Goal: Task Accomplishment & Management: Manage account settings

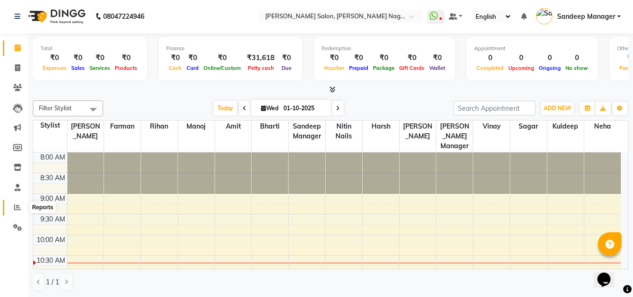
click at [16, 207] on icon at bounding box center [17, 206] width 7 height 7
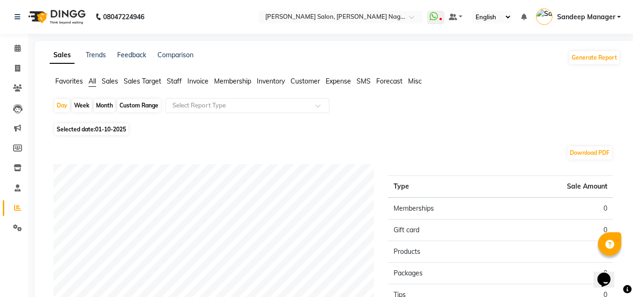
click at [174, 81] on span "Staff" at bounding box center [174, 81] width 15 height 8
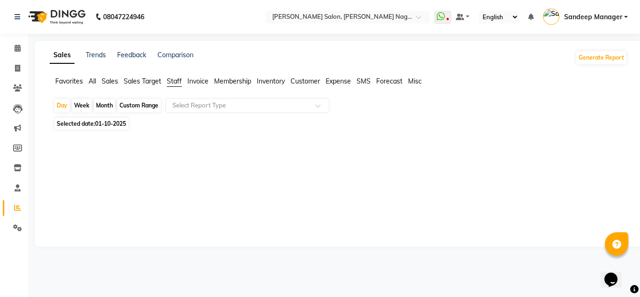
click at [173, 83] on span "Staff" at bounding box center [174, 81] width 15 height 8
drag, startPoint x: 103, startPoint y: 108, endPoint x: 97, endPoint y: 108, distance: 6.6
click at [102, 108] on div "Month" at bounding box center [105, 105] width 22 height 13
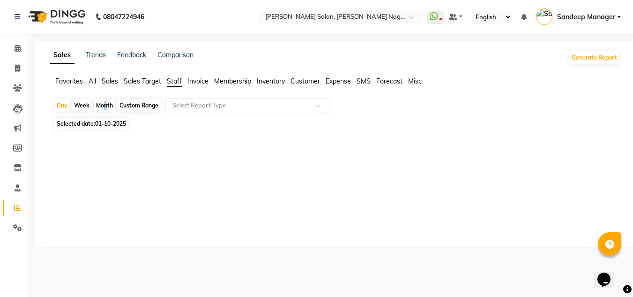
select select "10"
select select "2025"
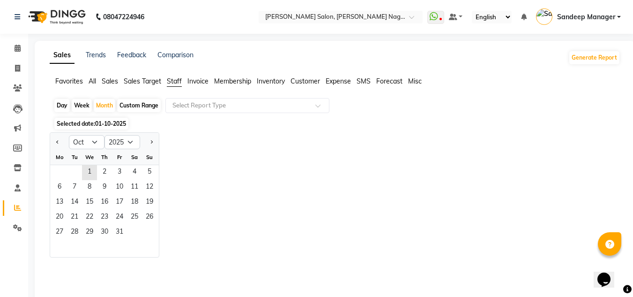
click at [63, 107] on div "Day" at bounding box center [61, 105] width 15 height 13
select select "10"
select select "2025"
click at [99, 143] on select "Jan Feb Mar Apr May Jun [DATE] Aug Sep Oct Nov Dec" at bounding box center [87, 142] width 36 height 14
select select "9"
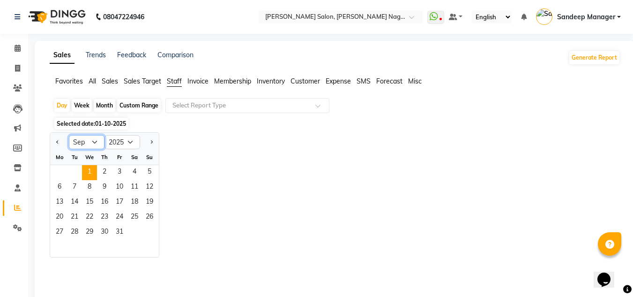
click at [69, 135] on select "Jan Feb Mar Apr May Jun [DATE] Aug Sep Oct Nov Dec" at bounding box center [87, 142] width 36 height 14
click at [79, 235] on span "30" at bounding box center [74, 232] width 15 height 15
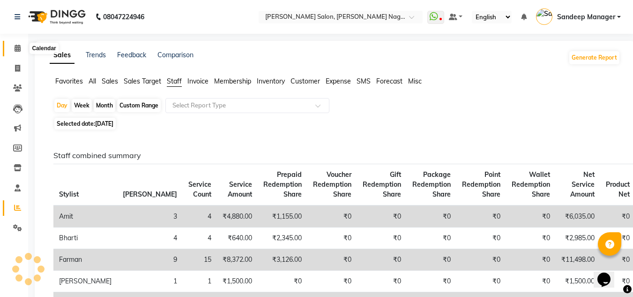
click at [16, 48] on icon at bounding box center [18, 48] width 6 height 7
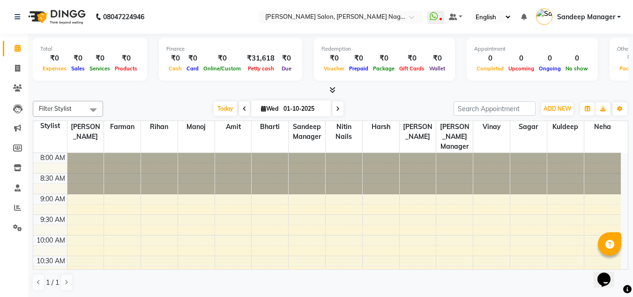
scroll to position [0, 0]
click at [17, 66] on icon at bounding box center [17, 67] width 5 height 7
select select "8641"
select select "service"
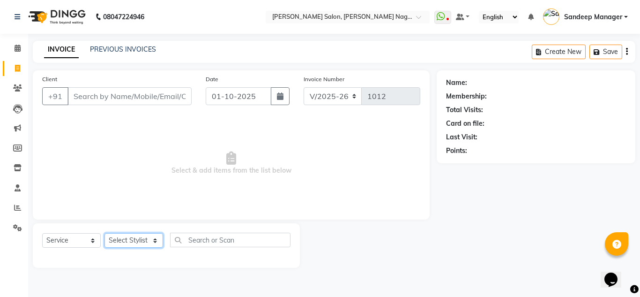
drag, startPoint x: 128, startPoint y: 239, endPoint x: 129, endPoint y: 233, distance: 5.8
click at [128, 239] on select "Select Stylist Amit Bharti Farman Harsh Ishita Manager Jaikesh Kuldeep Manoj Ne…" at bounding box center [134, 240] width 59 height 15
select select "86633"
click at [105, 233] on select "Select Stylist Amit Bharti Farman Harsh Ishita Manager Jaikesh Kuldeep Manoj Ne…" at bounding box center [134, 240] width 59 height 15
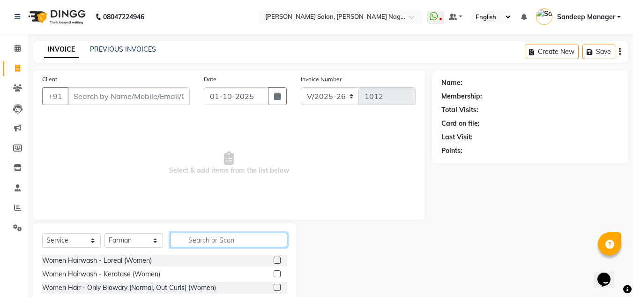
click at [221, 235] on input "text" at bounding box center [228, 240] width 117 height 15
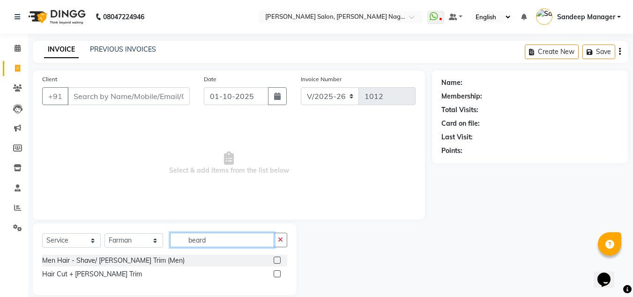
type input "beard"
click at [275, 259] on label at bounding box center [277, 259] width 7 height 7
click at [275, 259] on input "checkbox" at bounding box center [277, 260] width 6 height 6
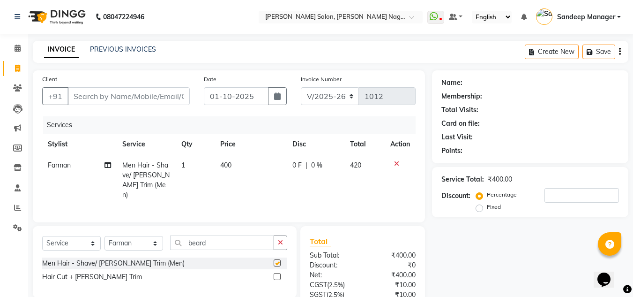
checkbox input "false"
click at [229, 159] on td "400" at bounding box center [251, 180] width 72 height 51
select select "86633"
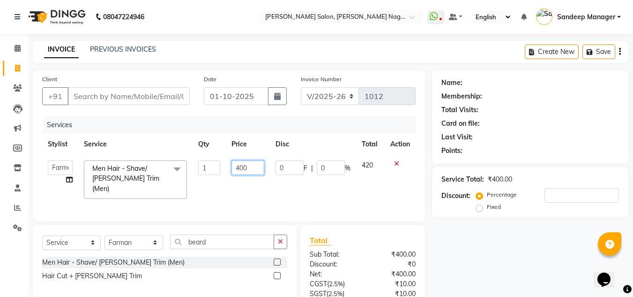
click at [241, 167] on input "400" at bounding box center [248, 167] width 32 height 15
type input "500"
click at [143, 93] on input "Client" at bounding box center [129, 96] width 122 height 18
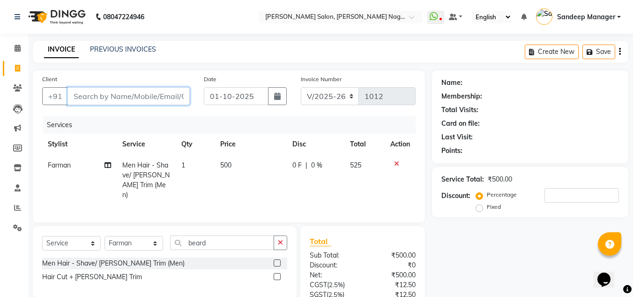
type input "9"
type input "0"
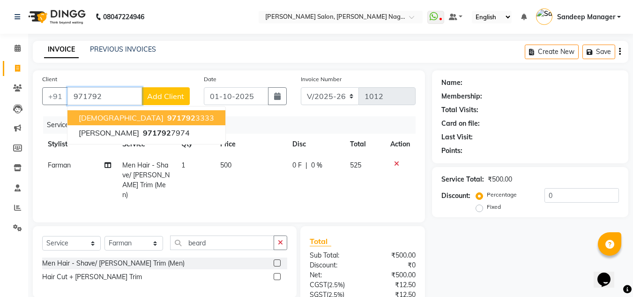
click at [167, 117] on span "971792" at bounding box center [181, 117] width 28 height 9
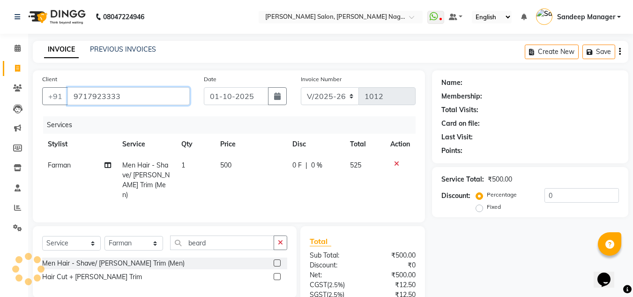
type input "9717923333"
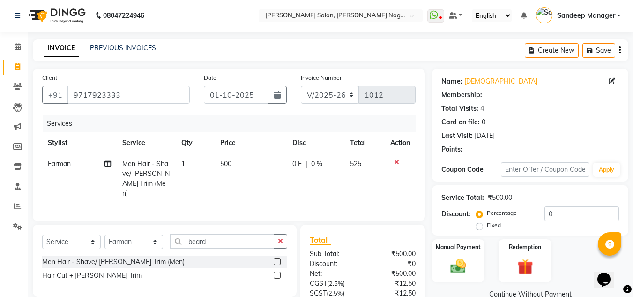
select select "1: Object"
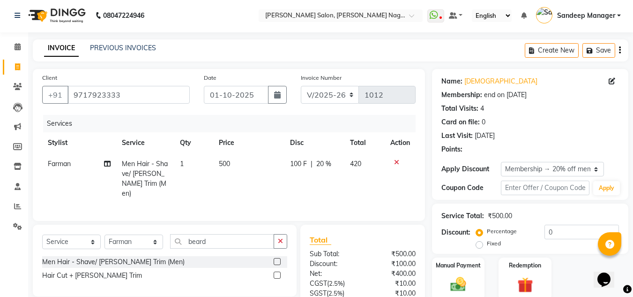
scroll to position [78, 0]
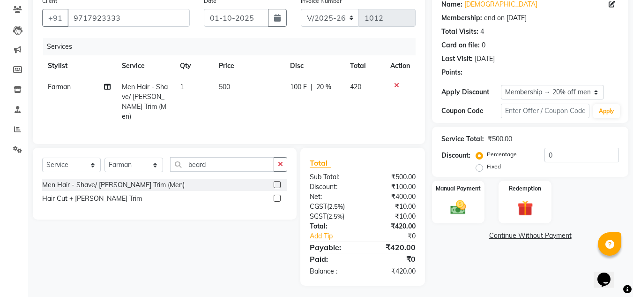
type input "20"
click at [468, 210] on img at bounding box center [458, 207] width 26 height 19
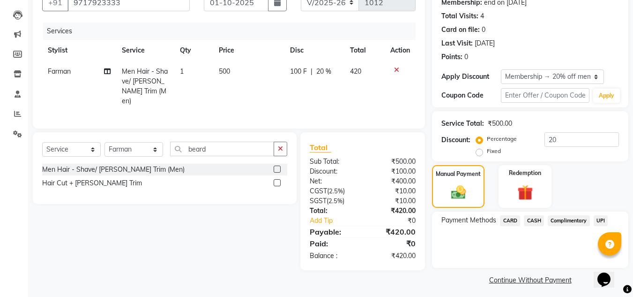
scroll to position [98, 0]
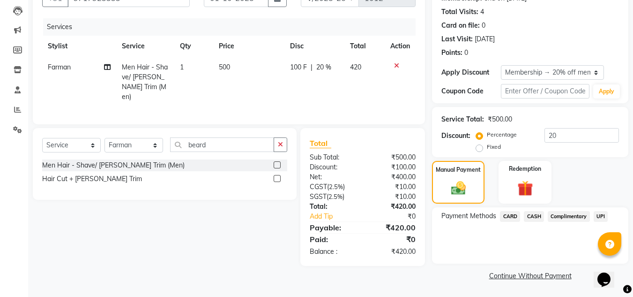
click at [603, 218] on span "UPI" at bounding box center [601, 216] width 15 height 11
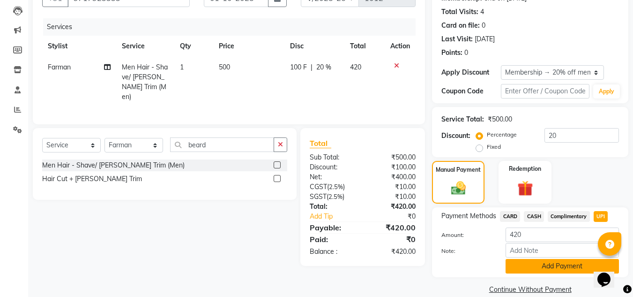
click at [518, 265] on button "Add Payment" at bounding box center [562, 266] width 113 height 15
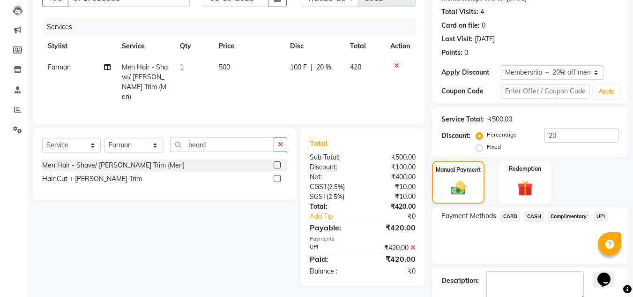
scroll to position [151, 0]
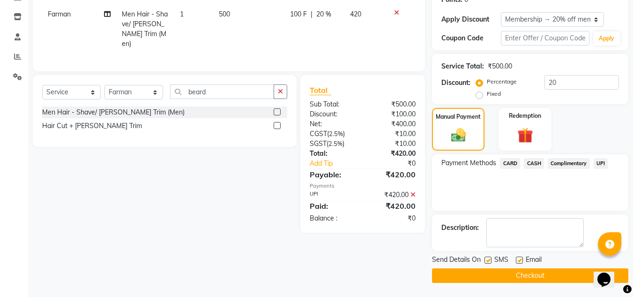
click at [525, 274] on button "Checkout" at bounding box center [530, 275] width 196 height 15
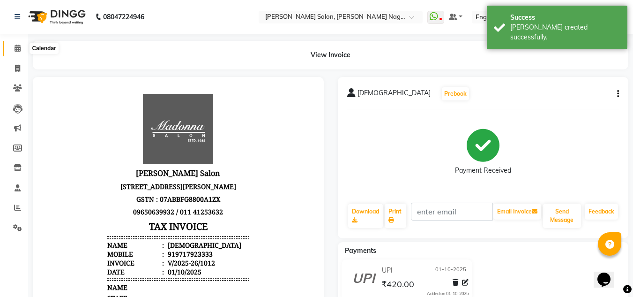
click at [17, 48] on icon at bounding box center [18, 48] width 6 height 7
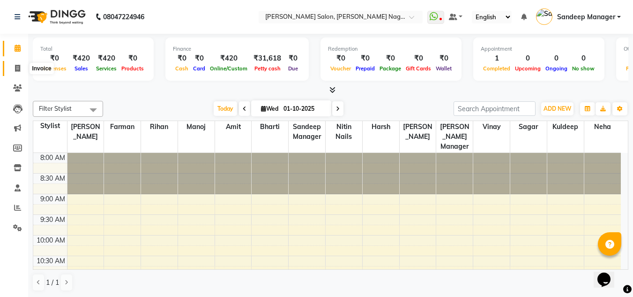
click at [17, 66] on icon at bounding box center [17, 68] width 5 height 7
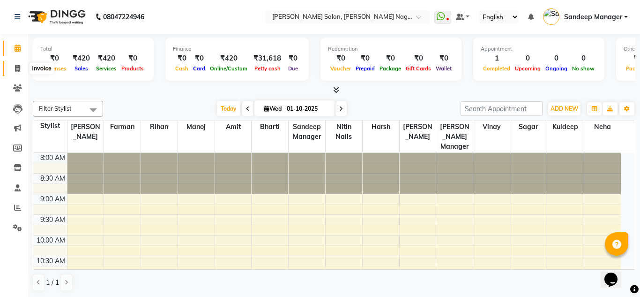
select select "8641"
select select "service"
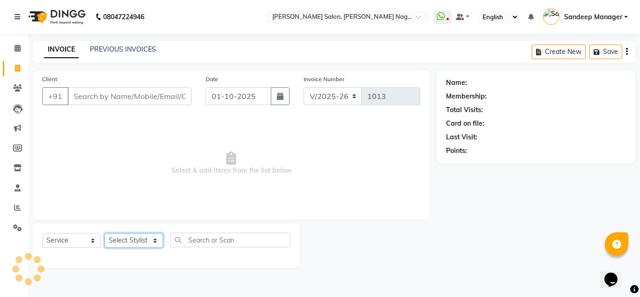
click at [125, 243] on select "Select Stylist" at bounding box center [134, 240] width 59 height 15
select select "86632"
click at [105, 233] on select "Select Stylist Amit Bharti Farman Harsh Ishita Manager Jaikesh Kuldeep Manoj Ne…" at bounding box center [134, 240] width 59 height 15
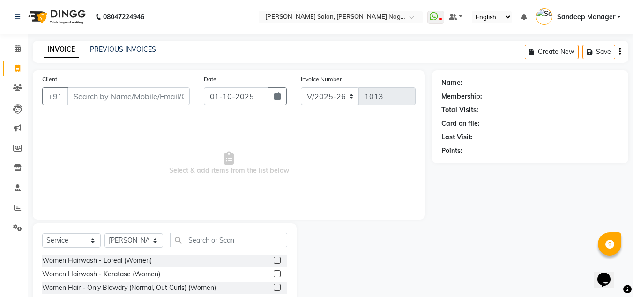
click at [267, 259] on div "Women Hairwash - Loreal (Women)" at bounding box center [164, 261] width 245 height 12
drag, startPoint x: 270, startPoint y: 259, endPoint x: 263, endPoint y: 258, distance: 7.1
click at [274, 260] on label at bounding box center [277, 259] width 7 height 7
click at [274, 260] on input "checkbox" at bounding box center [277, 260] width 6 height 6
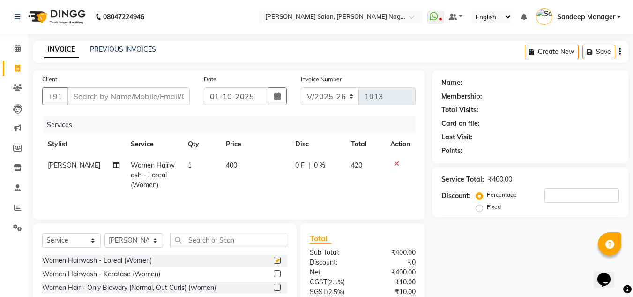
checkbox input "false"
click at [237, 241] on input "text" at bounding box center [228, 240] width 117 height 15
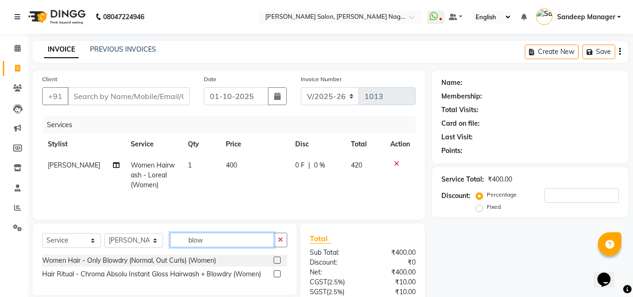
type input "blow"
click at [277, 261] on label at bounding box center [277, 259] width 7 height 7
click at [277, 261] on input "checkbox" at bounding box center [277, 260] width 6 height 6
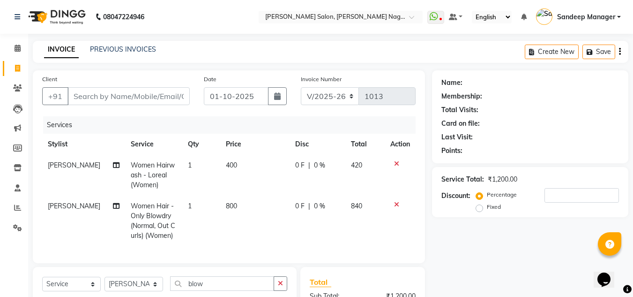
checkbox input "false"
click at [228, 203] on span "800" at bounding box center [231, 206] width 11 height 8
select select "86632"
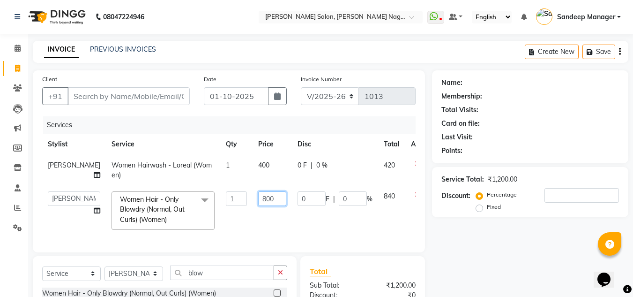
click at [258, 199] on input "800" at bounding box center [272, 198] width 28 height 15
type input "700"
click at [113, 102] on input "Client" at bounding box center [129, 96] width 122 height 18
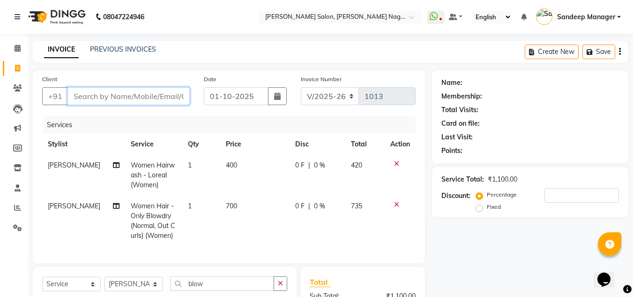
type input "9"
type input "0"
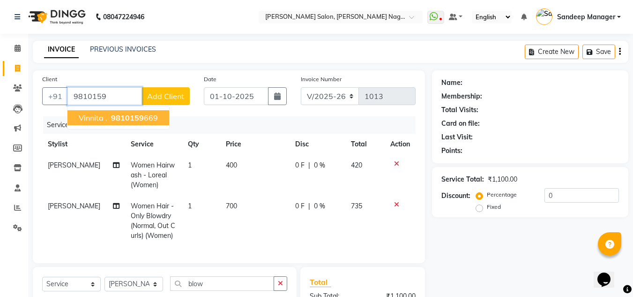
click at [130, 121] on span "9810159" at bounding box center [127, 117] width 33 height 9
type input "9810159669"
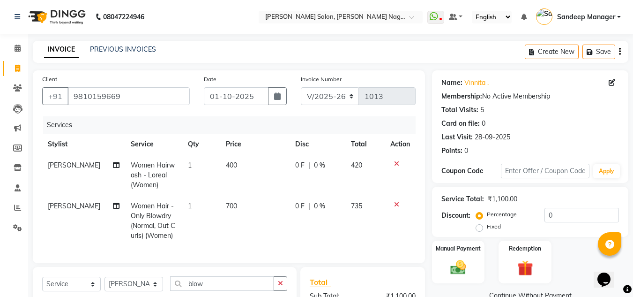
scroll to position [129, 0]
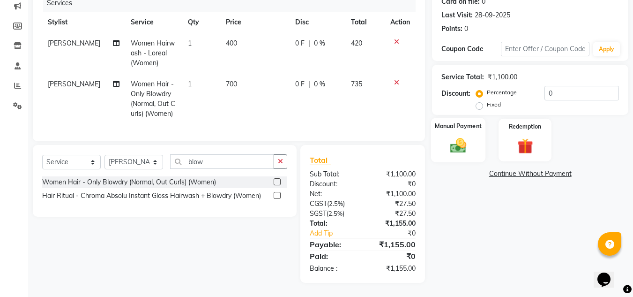
click at [465, 136] on img at bounding box center [458, 145] width 26 height 19
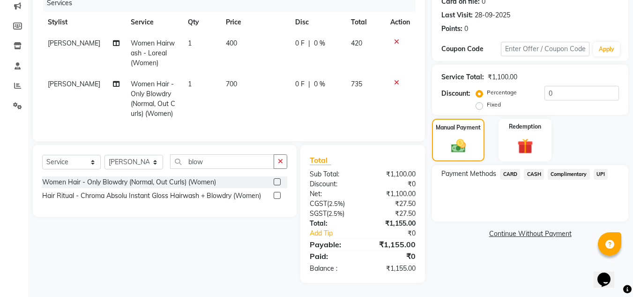
click at [599, 169] on span "UPI" at bounding box center [601, 174] width 15 height 11
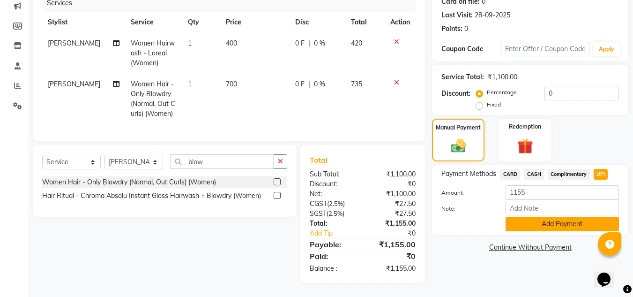
click at [531, 217] on button "Add Payment" at bounding box center [562, 224] width 113 height 15
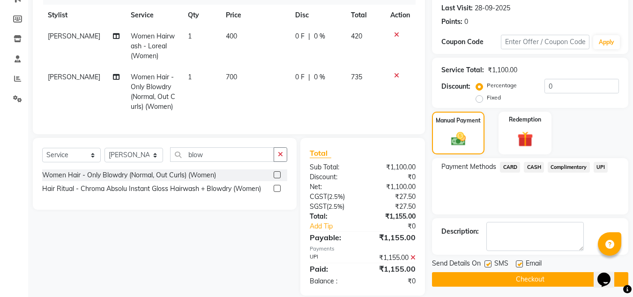
click at [507, 278] on button "Checkout" at bounding box center [530, 279] width 196 height 15
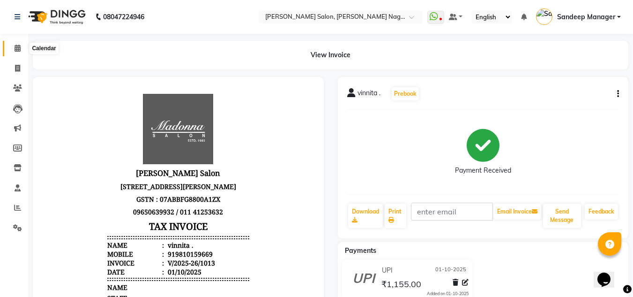
click at [19, 47] on icon at bounding box center [18, 48] width 6 height 7
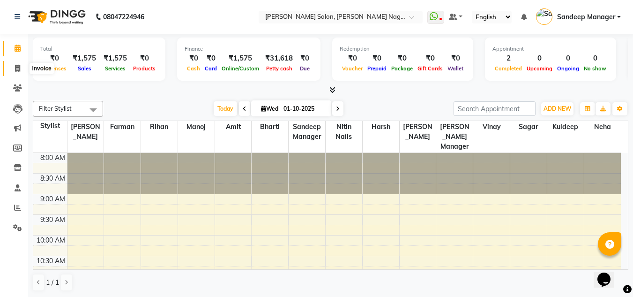
click at [16, 68] on icon at bounding box center [17, 68] width 5 height 7
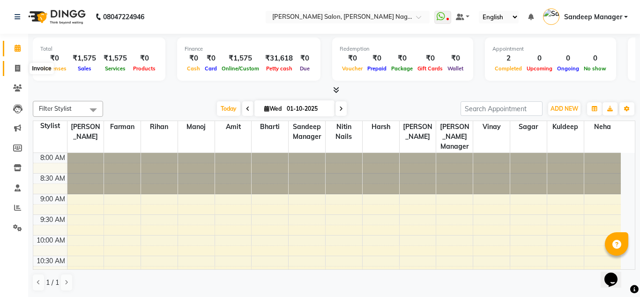
select select "8641"
select select "service"
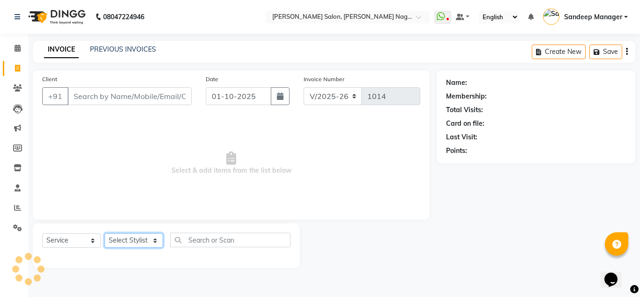
click at [138, 244] on select "Select Stylist Amit Bharti Farman Harsh Ishita Manager Jaikesh Kuldeep Manoj Ne…" at bounding box center [134, 240] width 59 height 15
select select "89009"
click at [105, 233] on select "Select Stylist Amit Bharti Farman Harsh Ishita Manager Jaikesh Kuldeep Manoj Ne…" at bounding box center [134, 240] width 59 height 15
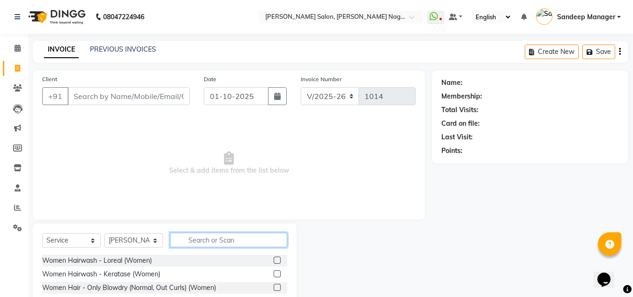
click at [213, 241] on input "text" at bounding box center [228, 240] width 117 height 15
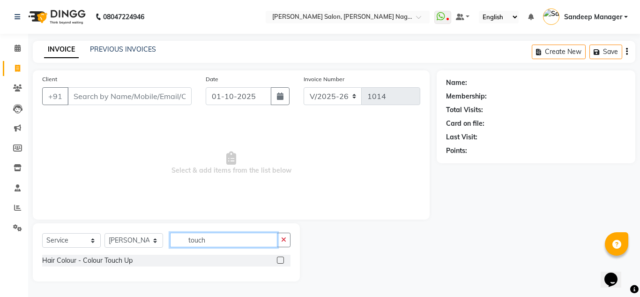
type input "touch"
click at [281, 260] on label at bounding box center [280, 259] width 7 height 7
click at [281, 260] on input "checkbox" at bounding box center [280, 260] width 6 height 6
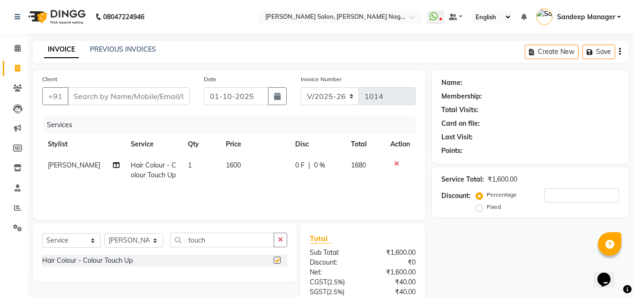
checkbox input "false"
click at [228, 164] on span "1600" at bounding box center [233, 165] width 15 height 8
select select "89009"
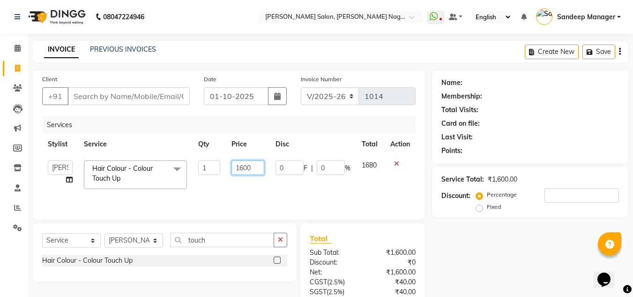
click at [245, 166] on input "1600" at bounding box center [248, 167] width 32 height 15
type input "2500"
click at [238, 188] on div "Services Stylist Service Qty Price Disc Total Action Amit Bharti Farman Harsh I…" at bounding box center [229, 163] width 374 height 94
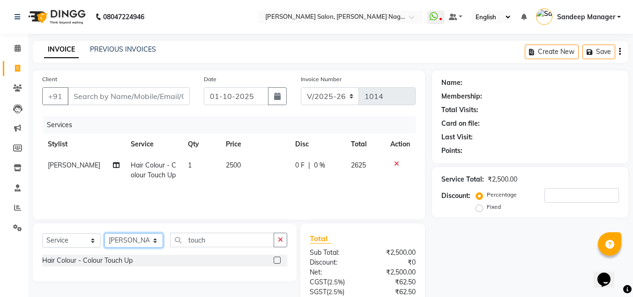
click at [155, 240] on select "Select Stylist Amit Bharti Farman Harsh Ishita Manager Jaikesh Kuldeep Manoj Ne…" at bounding box center [134, 240] width 59 height 15
select select "86633"
click at [105, 233] on select "Select Stylist Amit Bharti Farman Harsh Ishita Manager Jaikesh Kuldeep Manoj Ne…" at bounding box center [134, 240] width 59 height 15
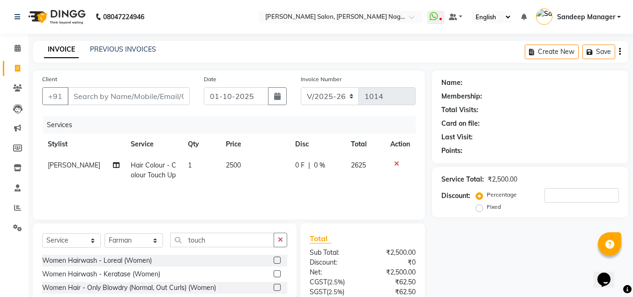
click at [246, 230] on div "Select Service Product Membership Package Voucher Prepaid Gift Card Select Styl…" at bounding box center [165, 292] width 264 height 138
click at [243, 243] on input "touch" at bounding box center [222, 240] width 104 height 15
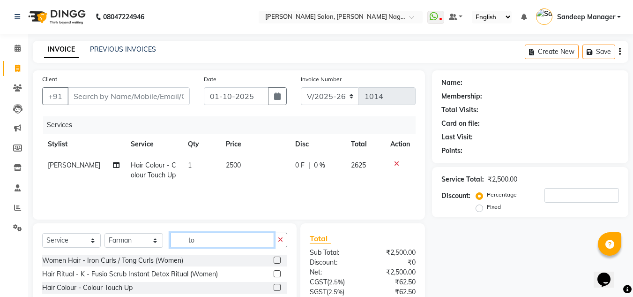
type input "t"
type input "hair cut"
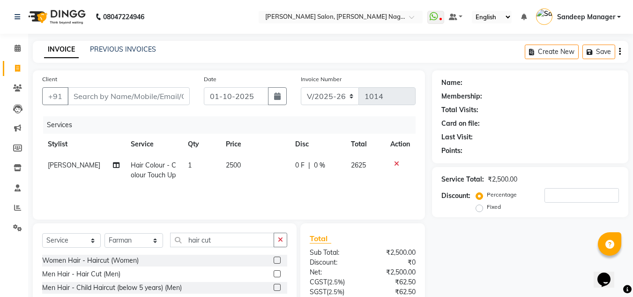
click at [276, 272] on label at bounding box center [277, 273] width 7 height 7
click at [276, 272] on input "checkbox" at bounding box center [277, 274] width 6 height 6
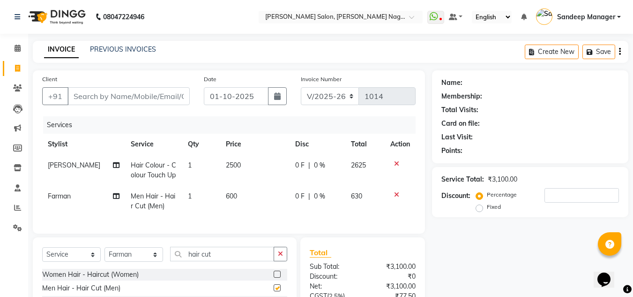
checkbox input "false"
click at [114, 93] on input "Client" at bounding box center [129, 96] width 122 height 18
type input "9"
type input "0"
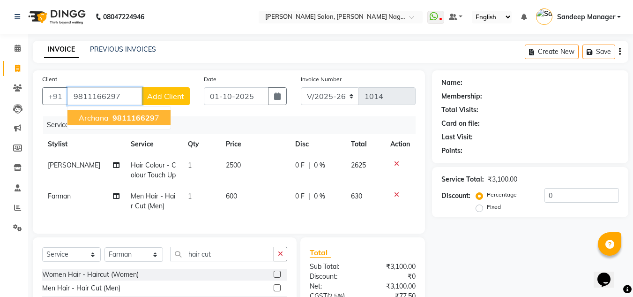
type input "9811166297"
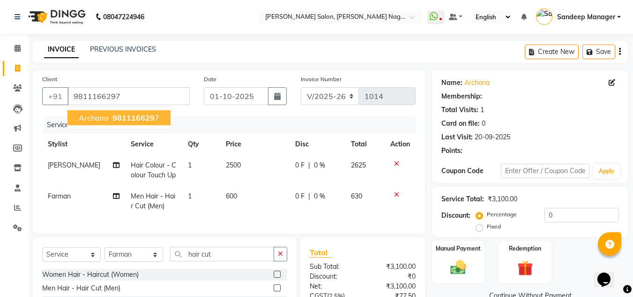
select select "1: Object"
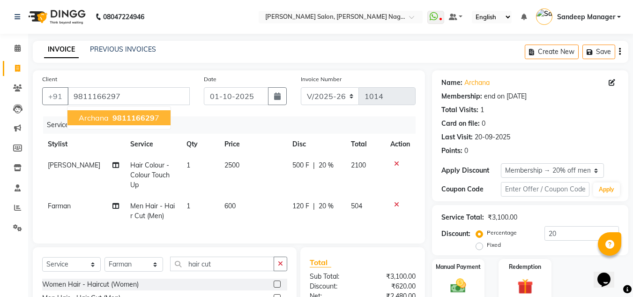
click at [134, 121] on span "981116629" at bounding box center [134, 117] width 42 height 9
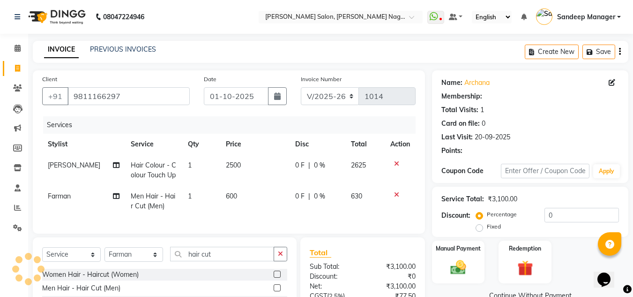
type input "20"
select select "1: Object"
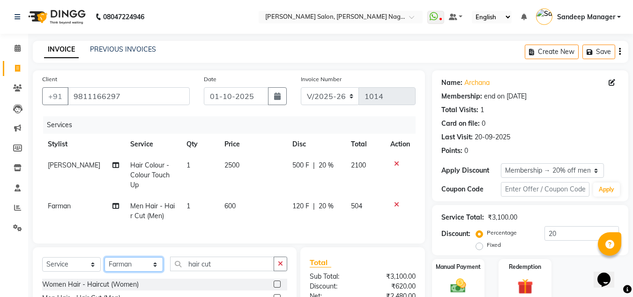
click at [150, 263] on select "Select Stylist Amit Bharti Farman Harsh Ishita Manager Jaikesh Kuldeep Manoj Ne…" at bounding box center [134, 264] width 59 height 15
select select "86636"
click at [105, 257] on select "Select Stylist Amit Bharti Farman Harsh Ishita Manager Jaikesh Kuldeep Manoj Ne…" at bounding box center [134, 264] width 59 height 15
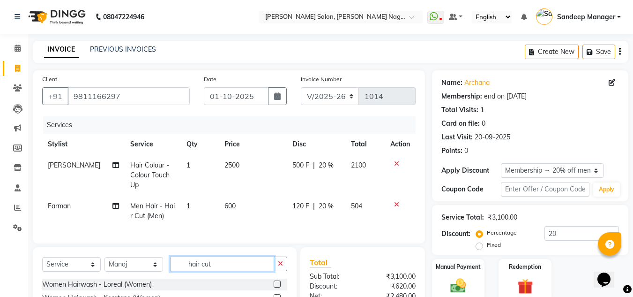
click at [229, 259] on input "hair cut" at bounding box center [222, 263] width 104 height 15
type input "h"
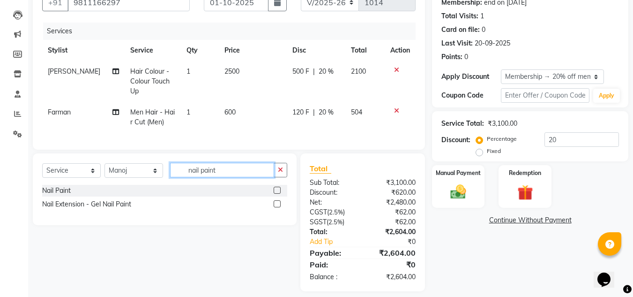
type input "nail paint"
click at [278, 188] on label at bounding box center [277, 190] width 7 height 7
click at [278, 188] on input "checkbox" at bounding box center [277, 191] width 6 height 6
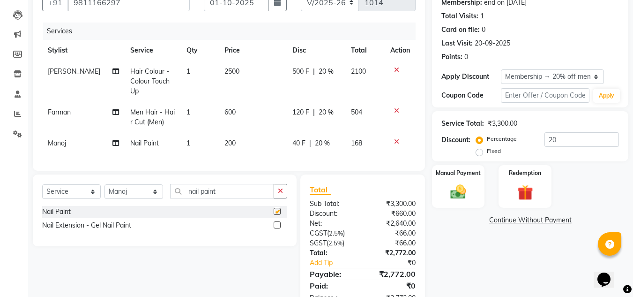
checkbox input "false"
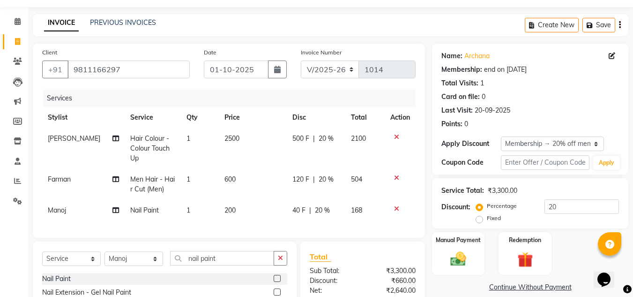
scroll to position [120, 0]
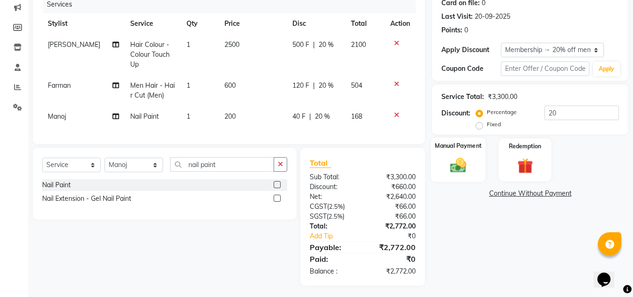
click at [459, 163] on img at bounding box center [458, 165] width 26 height 19
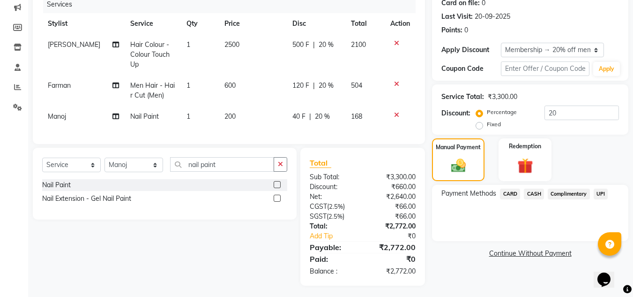
click at [510, 194] on span "CARD" at bounding box center [510, 193] width 20 height 11
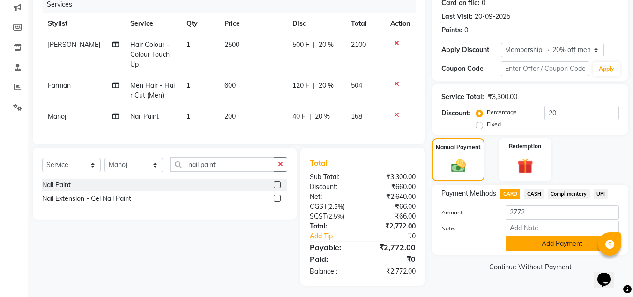
click at [548, 246] on button "Add Payment" at bounding box center [562, 243] width 113 height 15
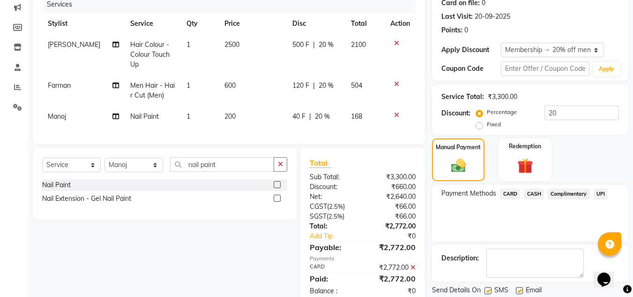
scroll to position [151, 0]
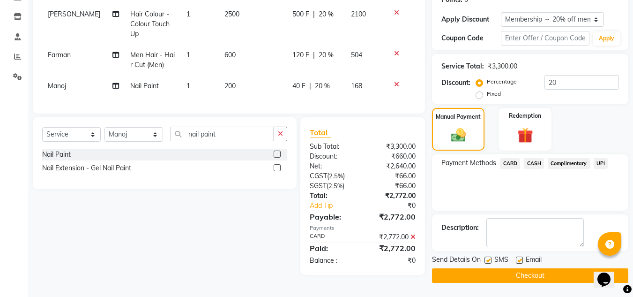
click at [517, 273] on button "Checkout" at bounding box center [530, 275] width 196 height 15
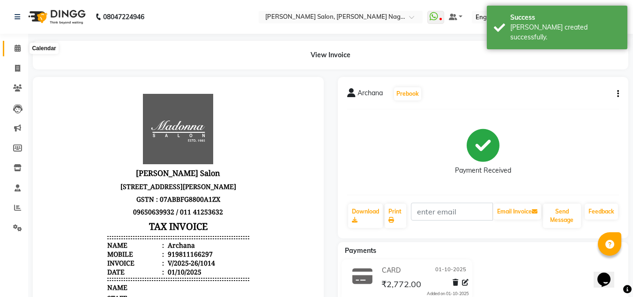
click at [17, 48] on icon at bounding box center [18, 48] width 6 height 7
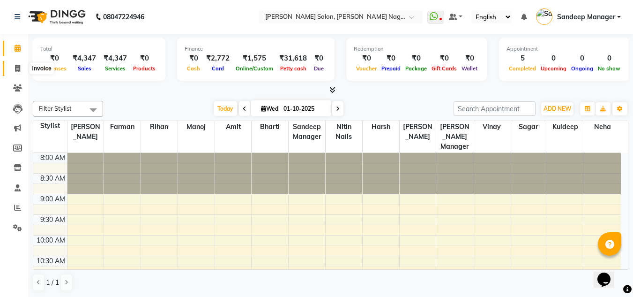
click at [18, 69] on icon at bounding box center [17, 68] width 5 height 7
select select "service"
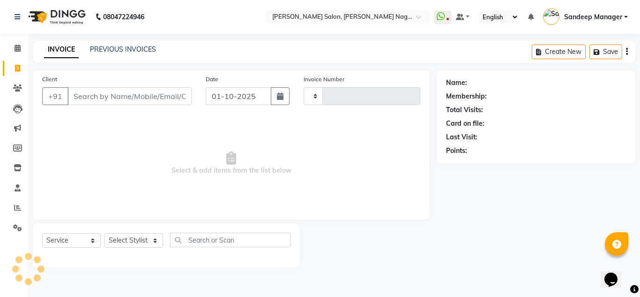
type input "1015"
select select "8641"
click at [104, 103] on input "Client" at bounding box center [130, 96] width 124 height 18
click at [145, 246] on select "Select Stylist Amit Bharti Farman Harsh Ishita Manager Jaikesh Kuldeep Manoj Ne…" at bounding box center [134, 240] width 59 height 15
select select "89009"
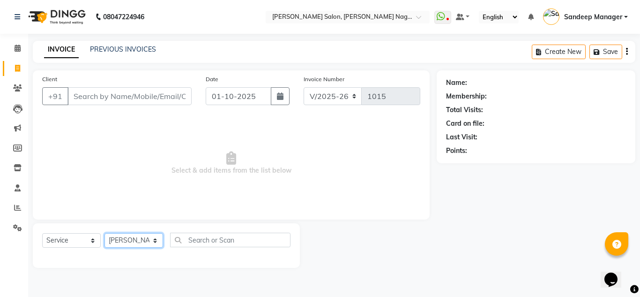
click at [105, 233] on select "Select Stylist Amit Bharti Farman Harsh Ishita Manager Jaikesh Kuldeep Manoj Ne…" at bounding box center [134, 240] width 59 height 15
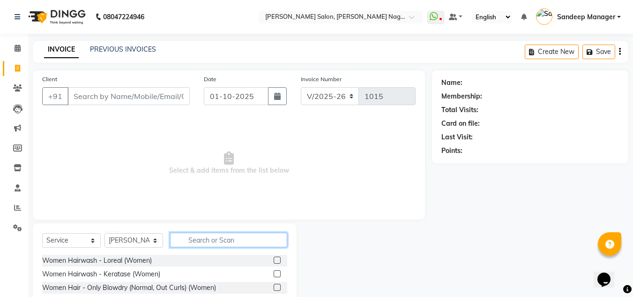
click at [215, 239] on input "text" at bounding box center [228, 240] width 117 height 15
type input "g"
type input "hair cut"
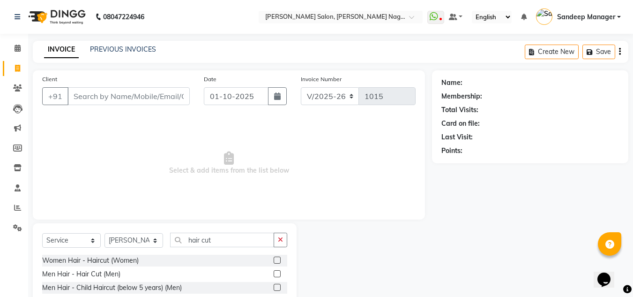
click at [278, 261] on label at bounding box center [277, 259] width 7 height 7
click at [278, 261] on input "checkbox" at bounding box center [277, 260] width 6 height 6
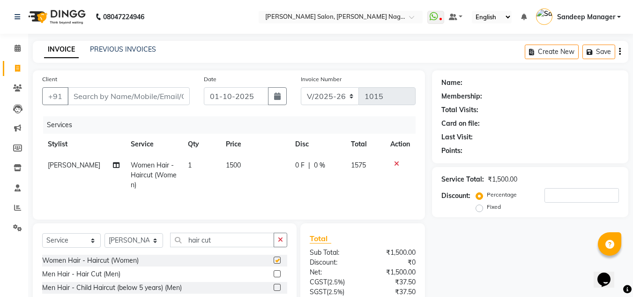
checkbox input "false"
click at [230, 167] on span "1500" at bounding box center [233, 165] width 15 height 8
select select "89009"
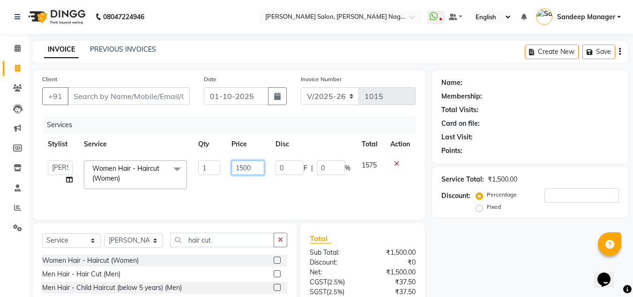
click at [243, 168] on input "1500" at bounding box center [248, 167] width 32 height 15
type input "1000"
click at [284, 183] on tr "Amit Bharti Farman Harsh Ishita Manager Jaikesh Kuldeep Manoj Neha Nitin Nails …" at bounding box center [229, 175] width 374 height 40
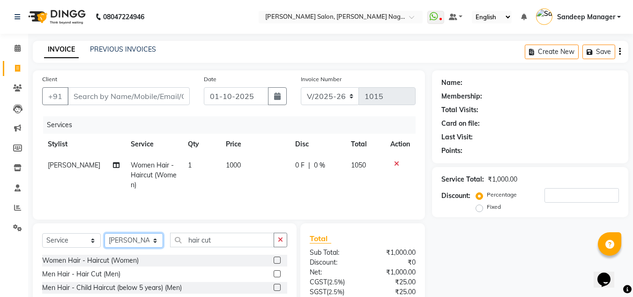
click at [131, 238] on select "Select Stylist Amit Bharti Farman Harsh Ishita Manager Jaikesh Kuldeep Manoj Ne…" at bounding box center [134, 240] width 59 height 15
select select "86638"
click at [105, 233] on select "Select Stylist Amit Bharti Farman Harsh Ishita Manager Jaikesh Kuldeep Manoj Ne…" at bounding box center [134, 240] width 59 height 15
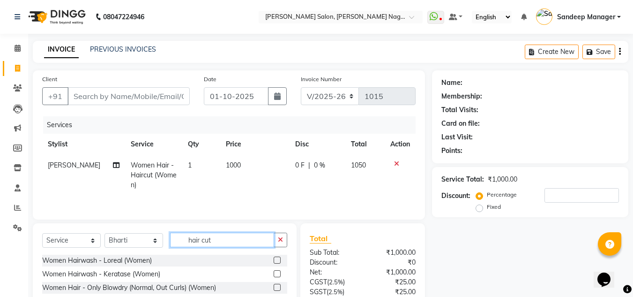
click at [246, 242] on input "hair cut" at bounding box center [222, 240] width 104 height 15
type input "h"
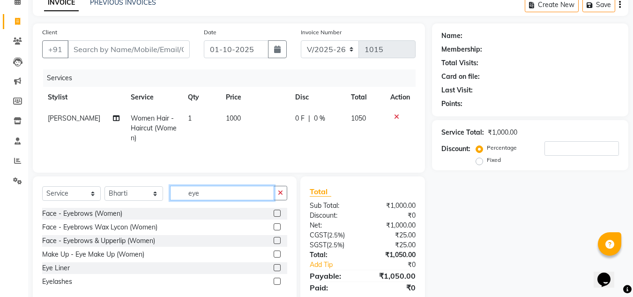
type input "eye"
click at [276, 210] on label at bounding box center [277, 213] width 7 height 7
click at [276, 210] on input "checkbox" at bounding box center [277, 213] width 6 height 6
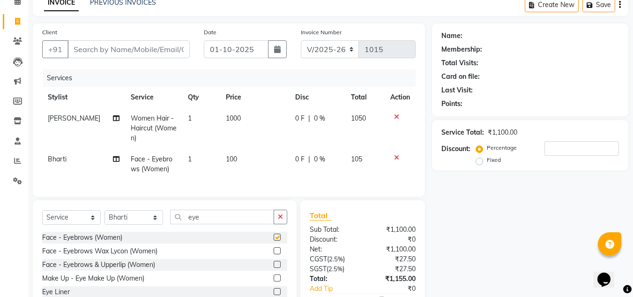
checkbox input "false"
drag, startPoint x: 240, startPoint y: 222, endPoint x: 182, endPoint y: 220, distance: 58.6
click at [182, 220] on input "eye" at bounding box center [222, 217] width 104 height 15
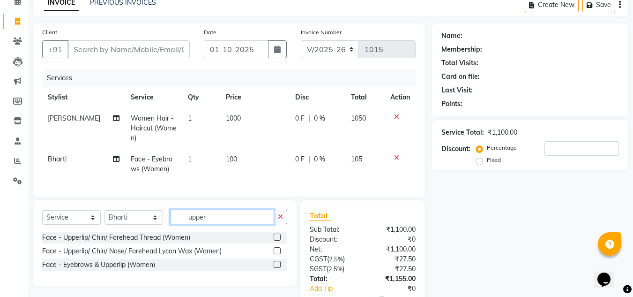
type input "upper"
click at [274, 254] on label at bounding box center [277, 250] width 7 height 7
click at [274, 254] on input "checkbox" at bounding box center [277, 251] width 6 height 6
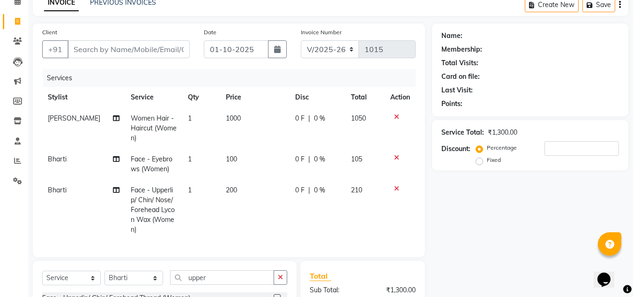
checkbox input "false"
click at [118, 45] on input "Client" at bounding box center [129, 49] width 122 height 18
type input "9"
type input "0"
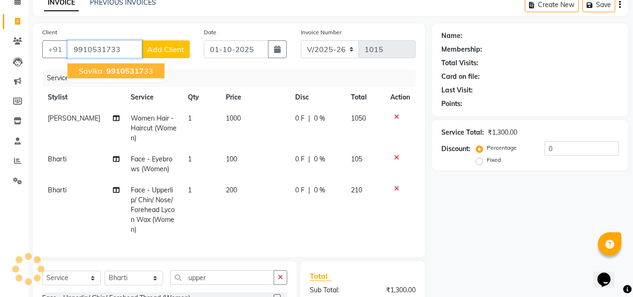
type input "9910531733"
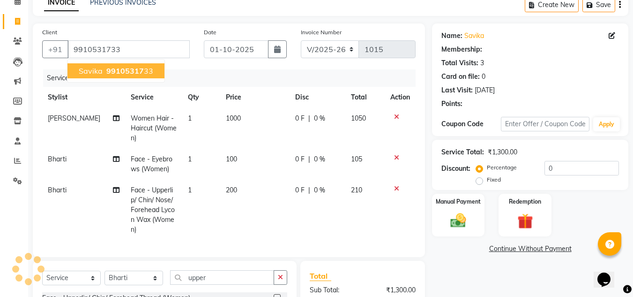
click at [136, 68] on span "99105317" at bounding box center [125, 70] width 38 height 9
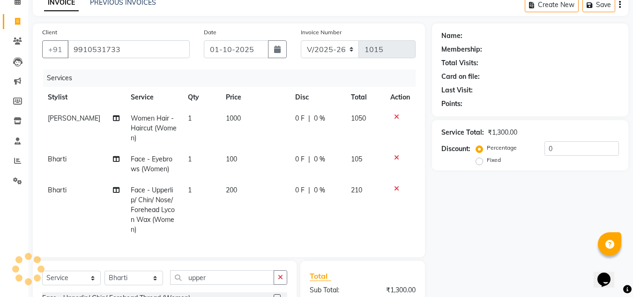
select select "1: Object"
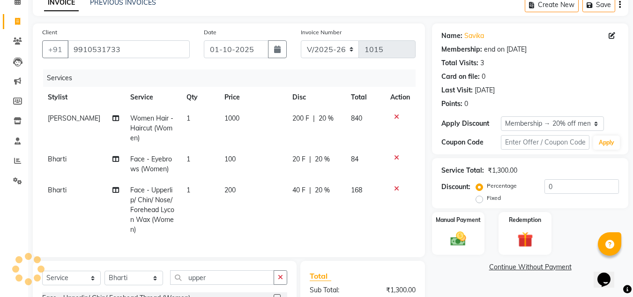
type input "20"
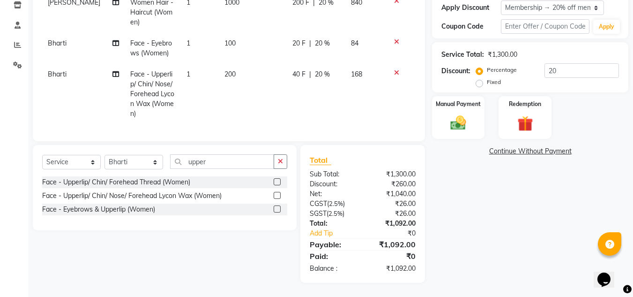
scroll to position [0, 0]
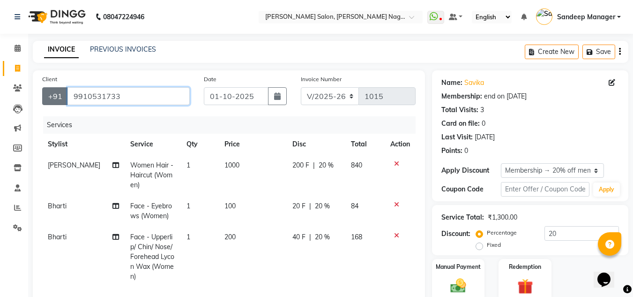
drag, startPoint x: 134, startPoint y: 94, endPoint x: 64, endPoint y: 91, distance: 69.9
click at [68, 93] on input "9910531733" at bounding box center [129, 96] width 122 height 18
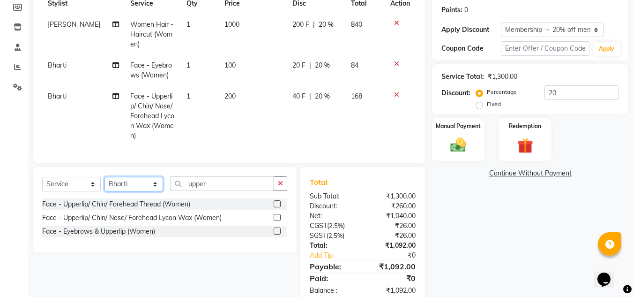
click at [147, 191] on select "Select Stylist Amit Bharti Farman Harsh Ishita Manager Jaikesh Kuldeep Manoj Ne…" at bounding box center [134, 184] width 59 height 15
select select "86644"
click at [105, 184] on select "Select Stylist Amit Bharti Farman Harsh Ishita Manager Jaikesh Kuldeep Manoj Ne…" at bounding box center [134, 184] width 59 height 15
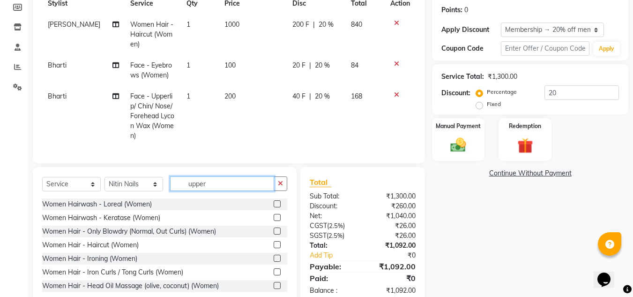
click at [213, 189] on input "upper" at bounding box center [222, 183] width 104 height 15
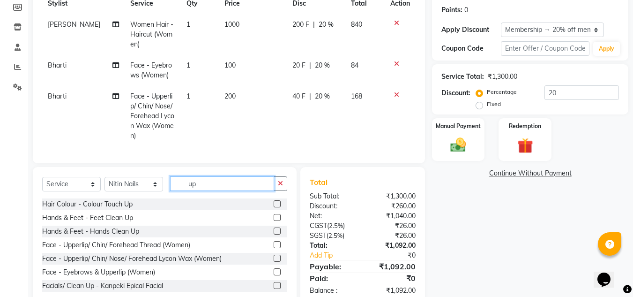
type input "u"
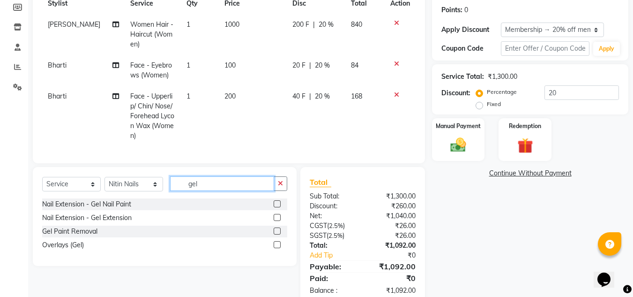
type input "gel"
click at [276, 207] on label at bounding box center [277, 203] width 7 height 7
click at [276, 207] on input "checkbox" at bounding box center [277, 204] width 6 height 6
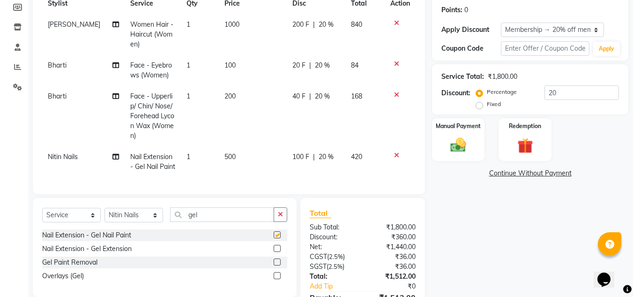
checkbox input "false"
click at [225, 155] on span "500" at bounding box center [230, 156] width 11 height 8
select select "86644"
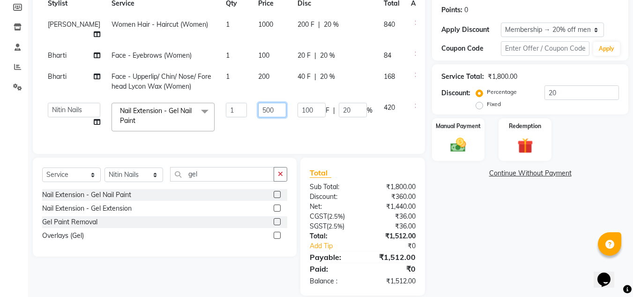
click at [258, 109] on input "500" at bounding box center [272, 110] width 28 height 15
type input "750"
click at [261, 133] on tbody "Rashid Women Hair - Haircut (Women) 1 1000 200 F | 20 % 840 Bharti Face - Eyebr…" at bounding box center [239, 75] width 394 height 123
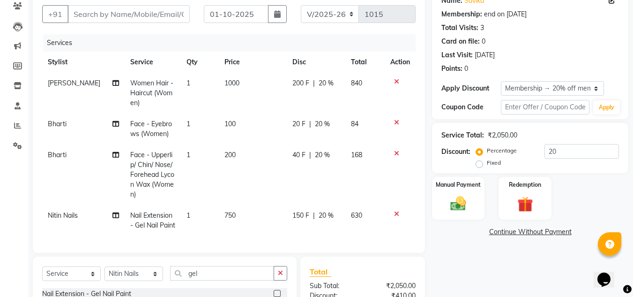
scroll to position [47, 0]
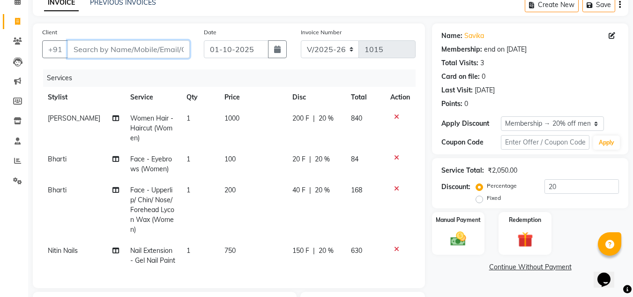
click at [150, 51] on input "Client" at bounding box center [129, 49] width 122 height 18
type input "9"
type input "0"
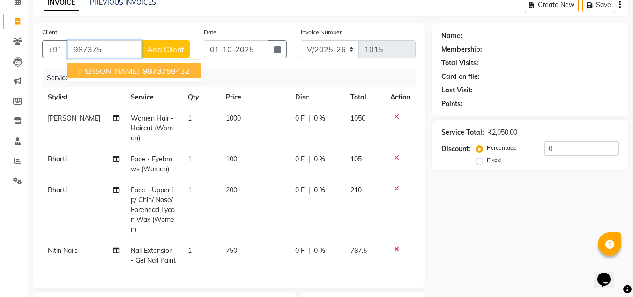
click at [160, 75] on span "987375" at bounding box center [157, 70] width 28 height 9
type input "9873759432"
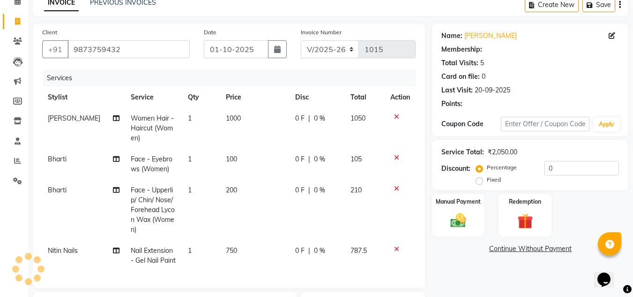
select select "1: Object"
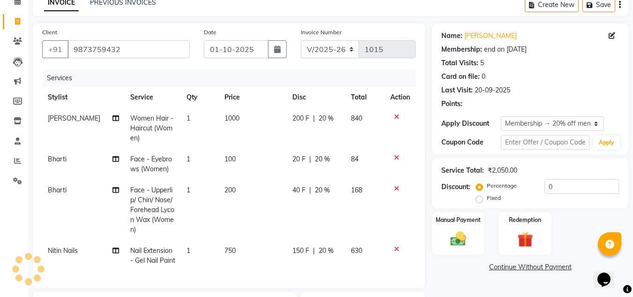
type input "20"
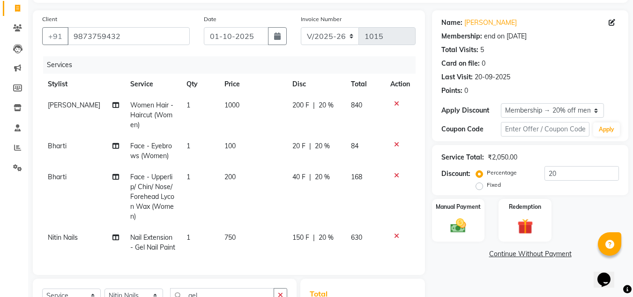
scroll to position [201, 0]
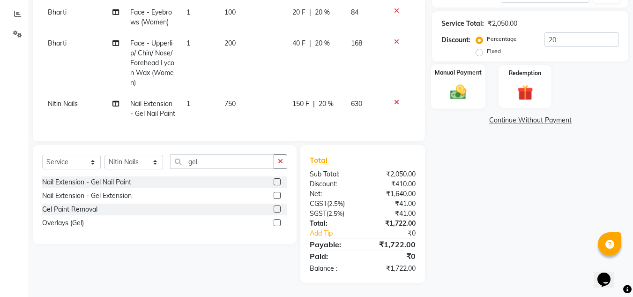
click at [454, 85] on img at bounding box center [458, 92] width 26 height 19
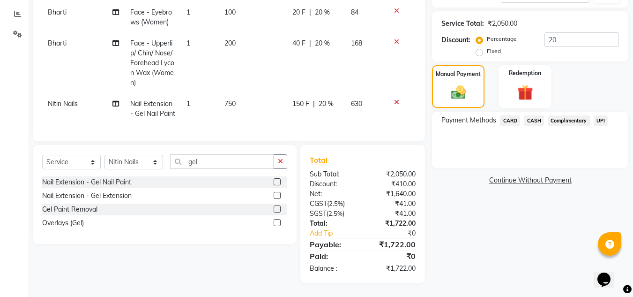
click at [604, 115] on span "UPI" at bounding box center [601, 120] width 15 height 11
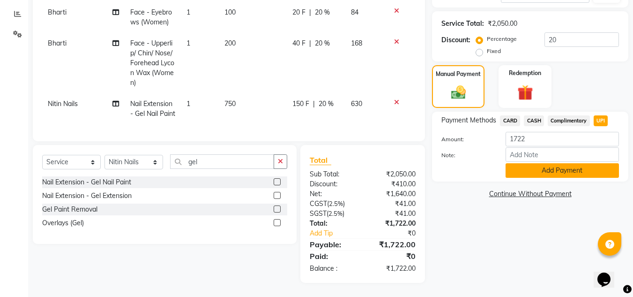
click at [541, 165] on button "Add Payment" at bounding box center [562, 170] width 113 height 15
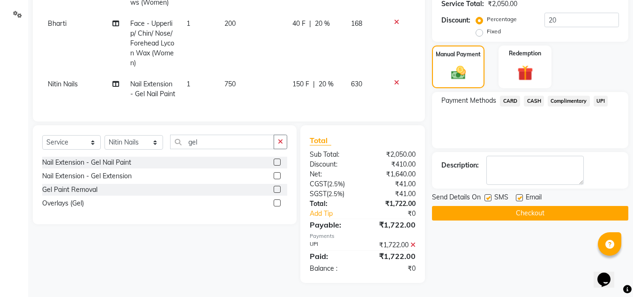
click at [494, 202] on div "Send Details On SMS Email Checkout" at bounding box center [530, 206] width 196 height 28
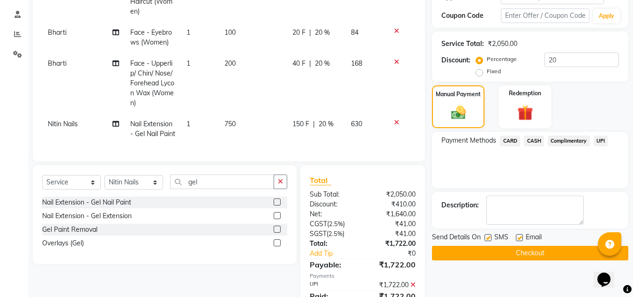
click at [493, 252] on button "Checkout" at bounding box center [530, 253] width 196 height 15
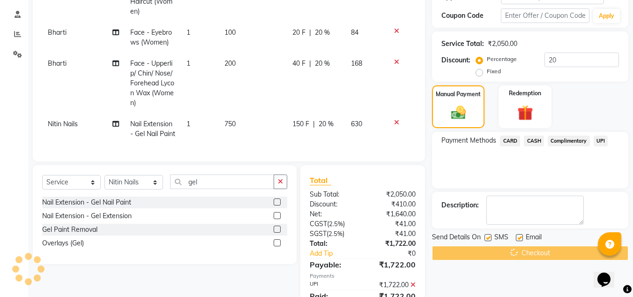
scroll to position [220, 0]
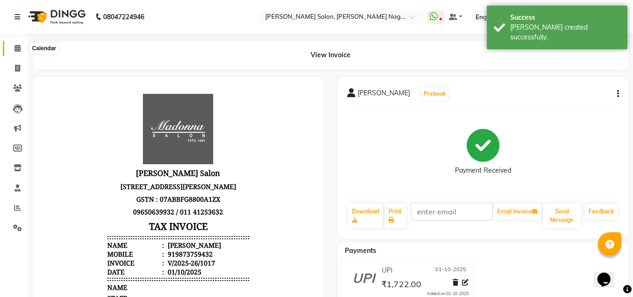
click at [16, 46] on icon at bounding box center [18, 48] width 6 height 7
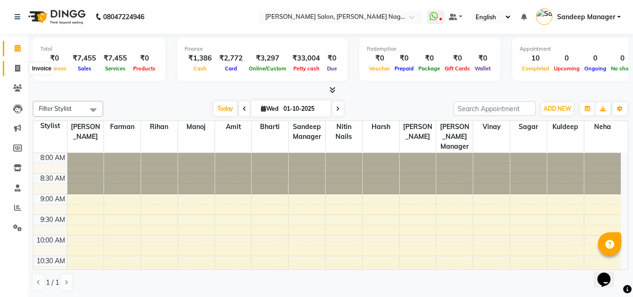
click at [19, 68] on icon at bounding box center [17, 68] width 5 height 7
select select "8641"
select select "service"
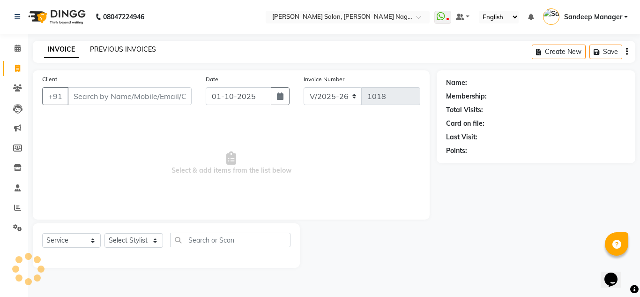
click at [112, 51] on link "PREVIOUS INVOICES" at bounding box center [123, 49] width 66 height 8
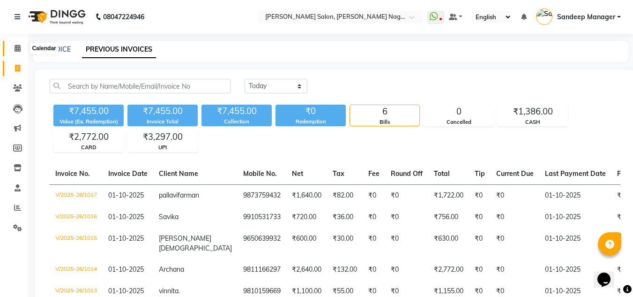
click at [18, 49] on icon at bounding box center [18, 48] width 6 height 7
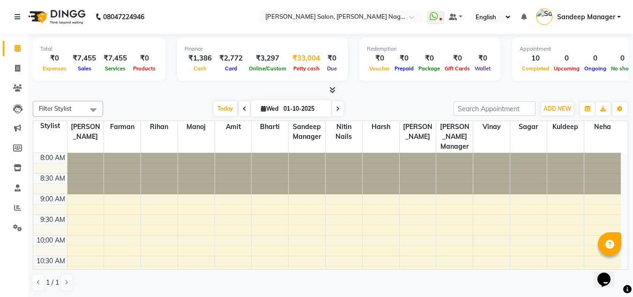
click at [300, 55] on div "₹33,004" at bounding box center [306, 58] width 35 height 11
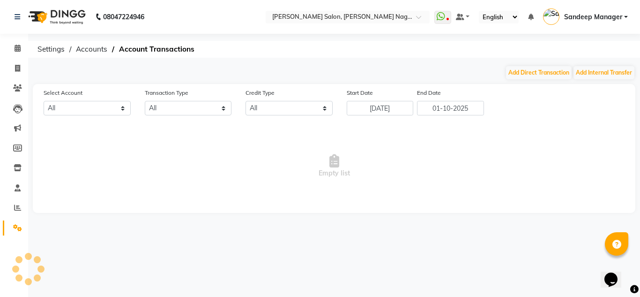
select select "7891"
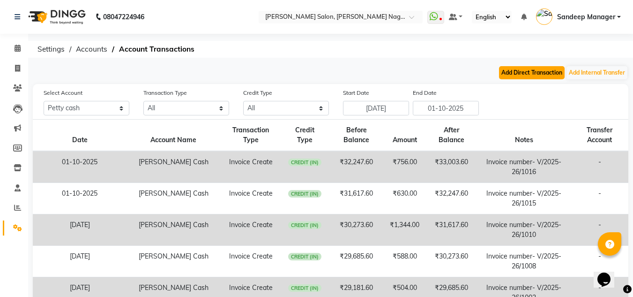
click at [523, 72] on button "Add Direct Transaction" at bounding box center [532, 72] width 66 height 13
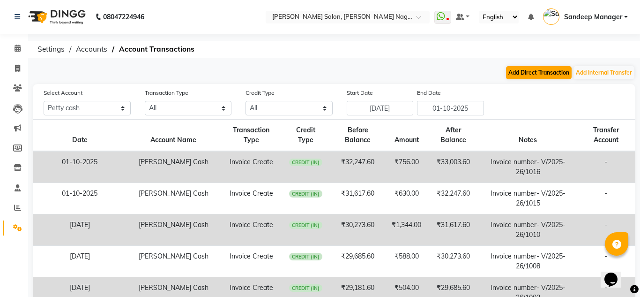
select select "direct"
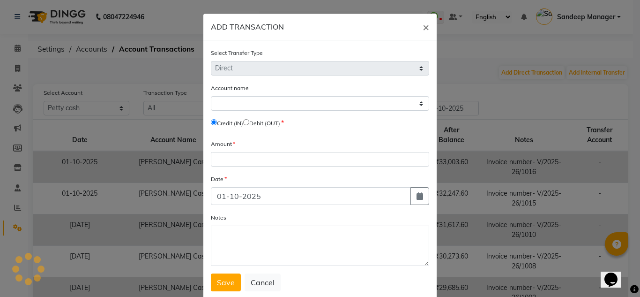
select select "7891"
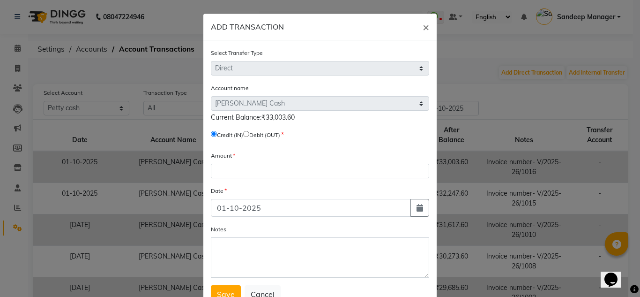
click at [249, 132] on input "radio" at bounding box center [246, 134] width 6 height 6
radio input "true"
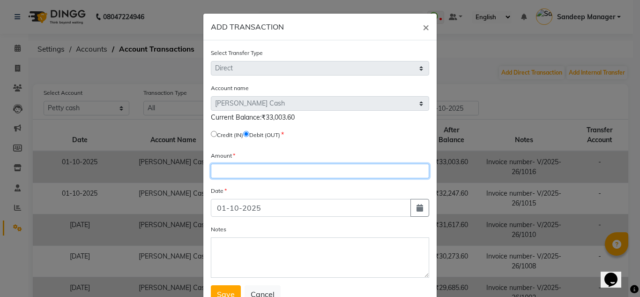
click at [248, 172] on input "number" at bounding box center [320, 171] width 218 height 15
type input "33003"
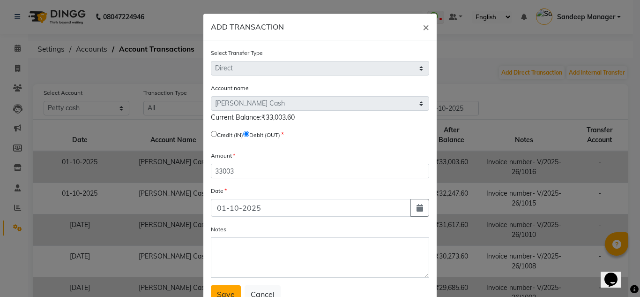
click at [224, 291] on span "Save" at bounding box center [226, 293] width 18 height 9
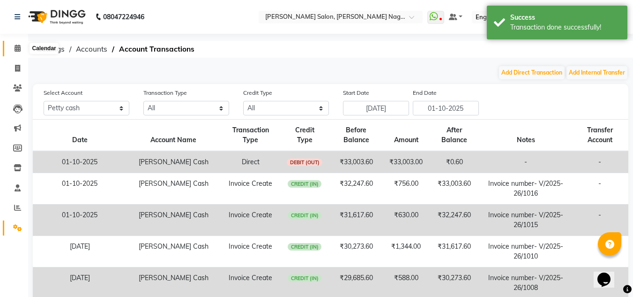
click at [19, 48] on icon at bounding box center [18, 48] width 6 height 7
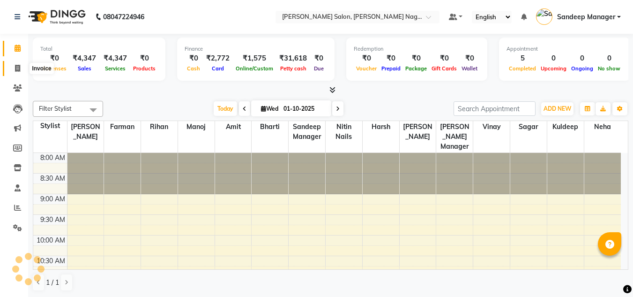
click at [23, 68] on span at bounding box center [17, 68] width 16 height 11
select select "service"
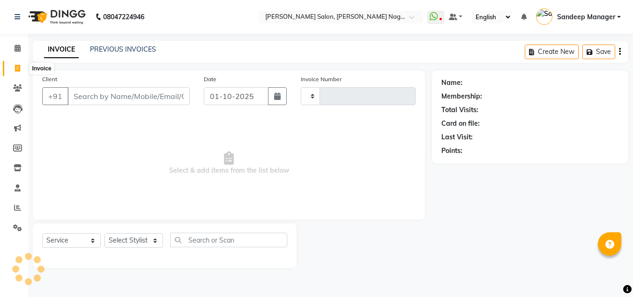
type input "1015"
select select "8641"
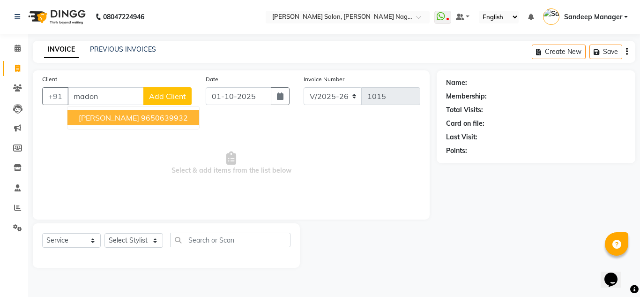
click at [159, 117] on ngb-highlight "9650639932" at bounding box center [164, 117] width 47 height 9
type input "9650639932"
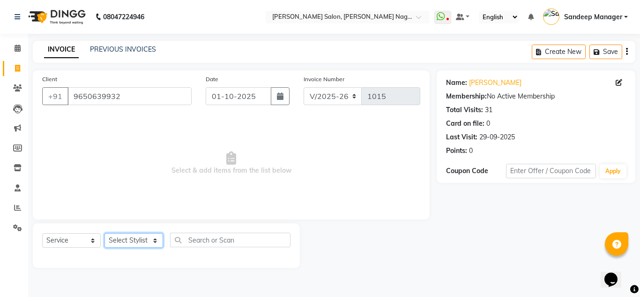
click at [157, 243] on select "Select Stylist [PERSON_NAME] Farman [PERSON_NAME] Manager [PERSON_NAME] Kuldeep…" at bounding box center [134, 240] width 59 height 15
select select "86633"
click at [105, 233] on select "Select Stylist [PERSON_NAME] Farman [PERSON_NAME] Manager [PERSON_NAME] Kuldeep…" at bounding box center [134, 240] width 59 height 15
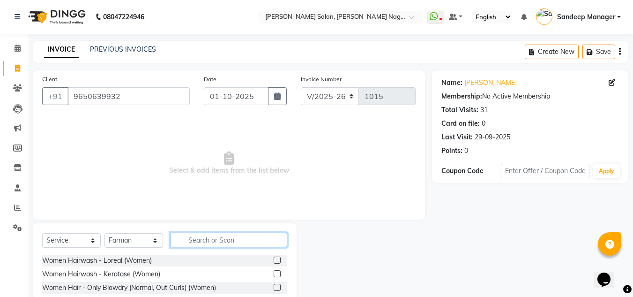
click at [204, 240] on input "text" at bounding box center [228, 240] width 117 height 15
type input "hair cut"
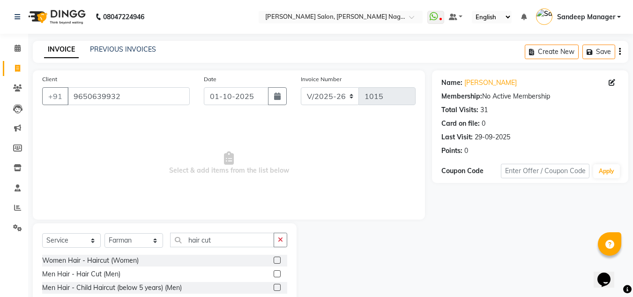
click at [278, 274] on label at bounding box center [277, 273] width 7 height 7
click at [278, 274] on input "checkbox" at bounding box center [277, 274] width 6 height 6
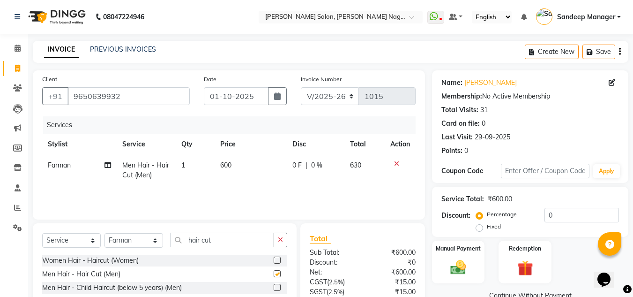
checkbox input "false"
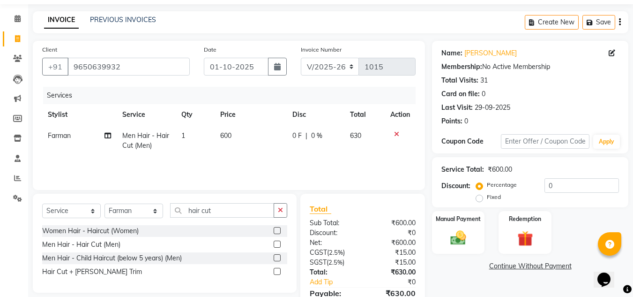
scroll to position [78, 0]
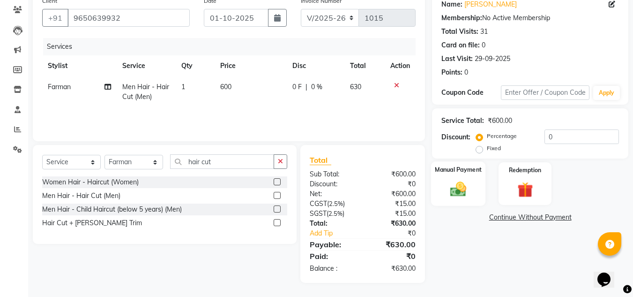
click at [458, 185] on img at bounding box center [458, 189] width 26 height 19
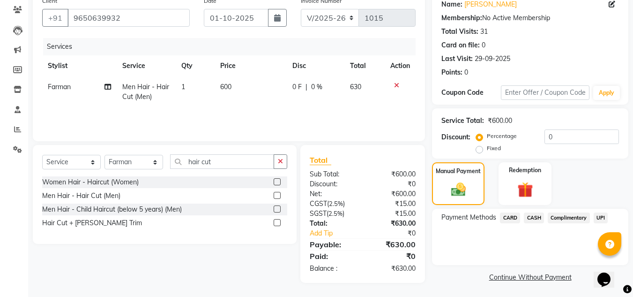
click at [532, 216] on span "CASH" at bounding box center [534, 217] width 20 height 11
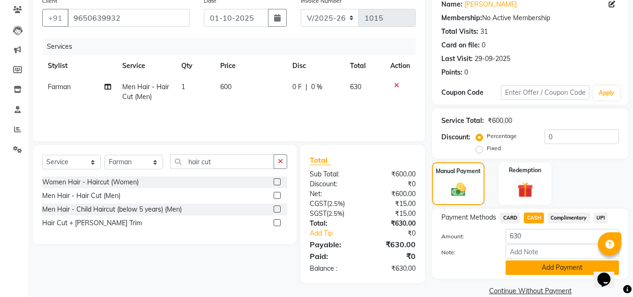
click at [512, 270] on button "Add Payment" at bounding box center [562, 267] width 113 height 15
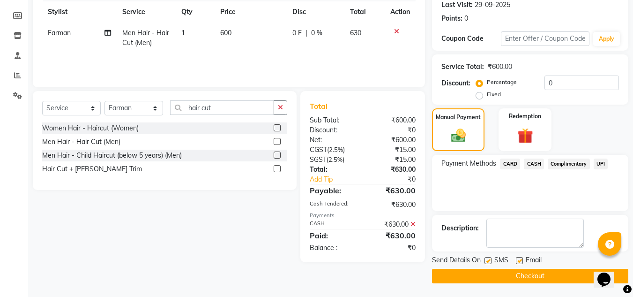
scroll to position [133, 0]
click at [505, 277] on button "Checkout" at bounding box center [530, 275] width 196 height 15
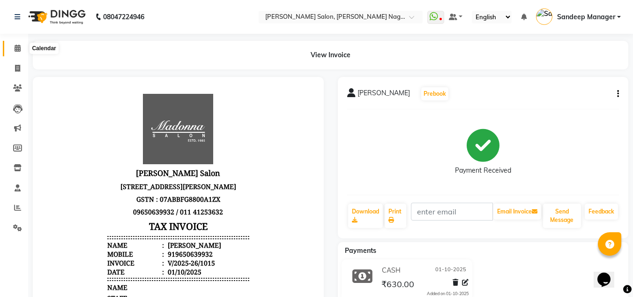
click at [18, 46] on icon at bounding box center [18, 48] width 6 height 7
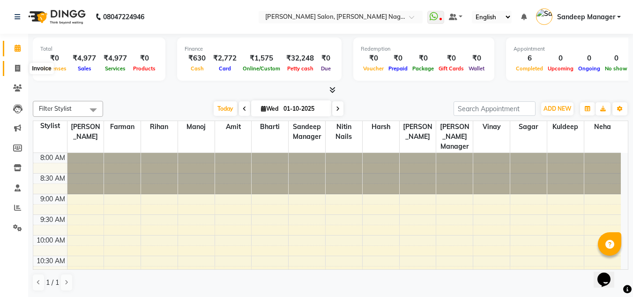
click at [18, 71] on icon at bounding box center [17, 68] width 5 height 7
select select "service"
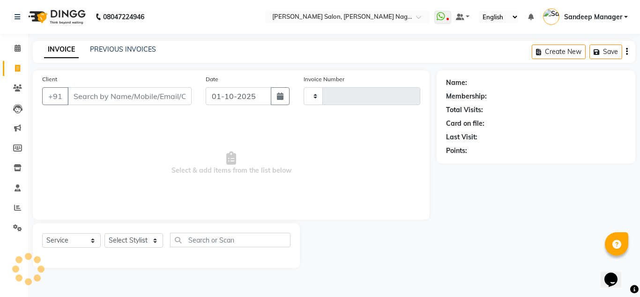
type input "1016"
select select "8641"
click at [145, 238] on select "Select Stylist [PERSON_NAME] Farman [PERSON_NAME] Manager [PERSON_NAME] Kuldeep…" at bounding box center [134, 240] width 59 height 15
select select "86638"
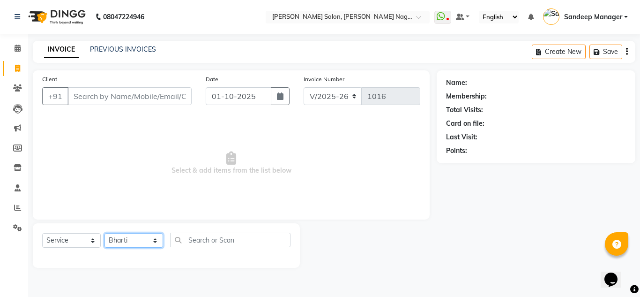
click at [105, 233] on select "Select Stylist [PERSON_NAME] Farman [PERSON_NAME] Manager [PERSON_NAME] Kuldeep…" at bounding box center [134, 240] width 59 height 15
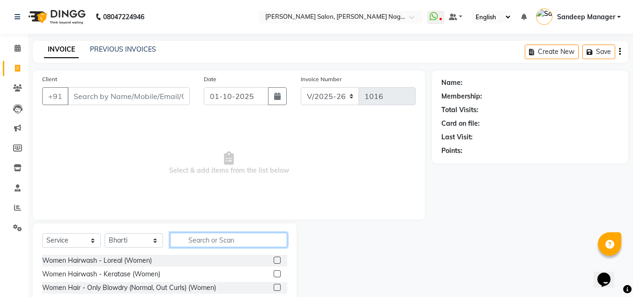
click at [229, 234] on input "text" at bounding box center [228, 240] width 117 height 15
type input "eye"
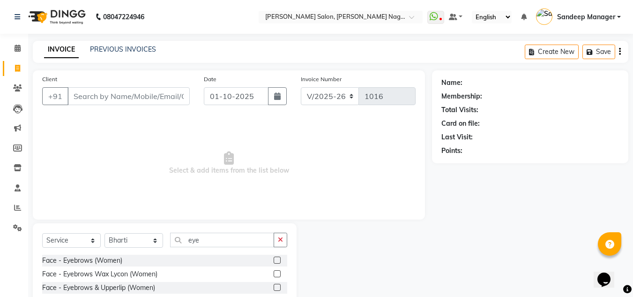
click at [278, 259] on label at bounding box center [277, 259] width 7 height 7
click at [278, 259] on input "checkbox" at bounding box center [277, 260] width 6 height 6
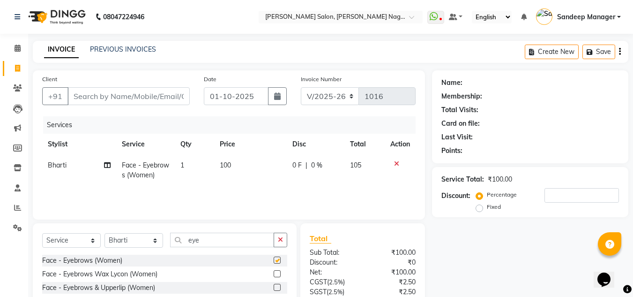
checkbox input "false"
click at [234, 240] on input "eye" at bounding box center [222, 240] width 104 height 15
type input "e"
type input "uppe"
click at [278, 272] on label at bounding box center [277, 273] width 7 height 7
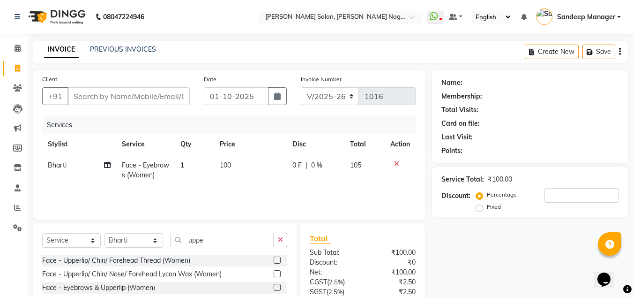
click at [278, 272] on input "checkbox" at bounding box center [277, 274] width 6 height 6
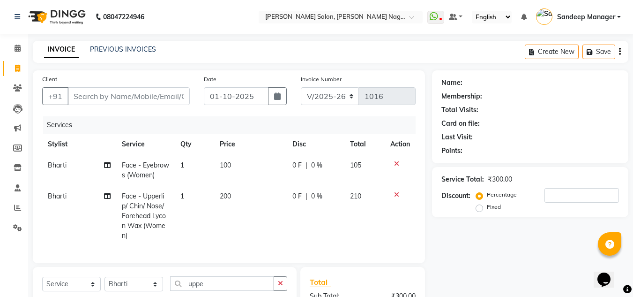
checkbox input "false"
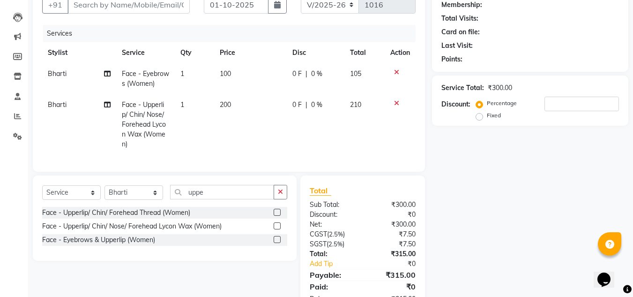
scroll to position [94, 0]
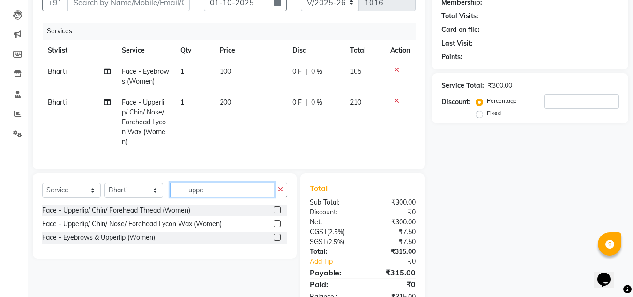
click at [244, 195] on input "uppe" at bounding box center [222, 189] width 104 height 15
click at [186, 102] on td "1" at bounding box center [194, 122] width 39 height 60
select select "86638"
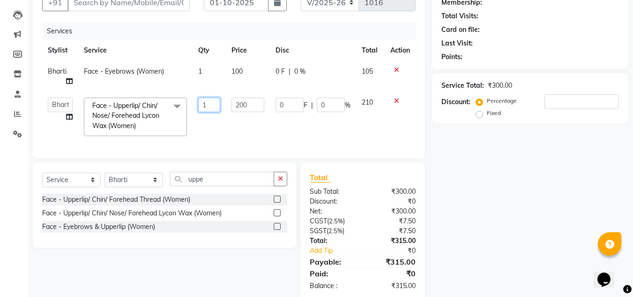
drag, startPoint x: 209, startPoint y: 104, endPoint x: 203, endPoint y: 101, distance: 6.9
click at [208, 104] on input "1" at bounding box center [209, 105] width 23 height 15
type input "2"
type input "3"
click at [247, 131] on td "200" at bounding box center [248, 117] width 44 height 50
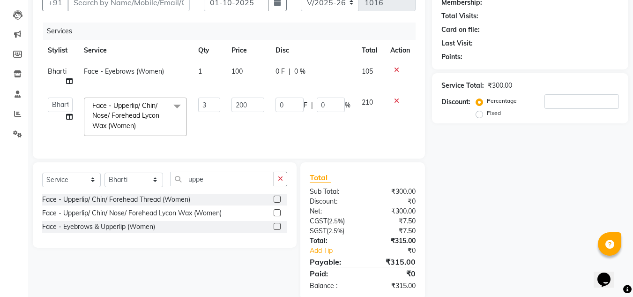
select select "86638"
click at [239, 102] on input "200" at bounding box center [248, 105] width 32 height 15
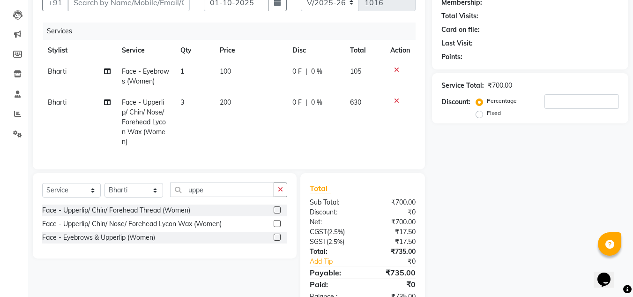
click at [190, 101] on td "3" at bounding box center [194, 122] width 39 height 60
select select "86638"
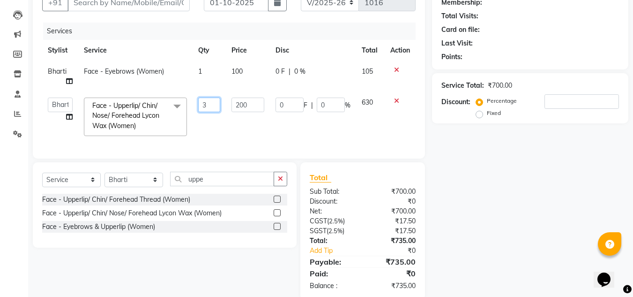
click at [208, 99] on input "3" at bounding box center [209, 105] width 23 height 15
type input "3"
type input "1"
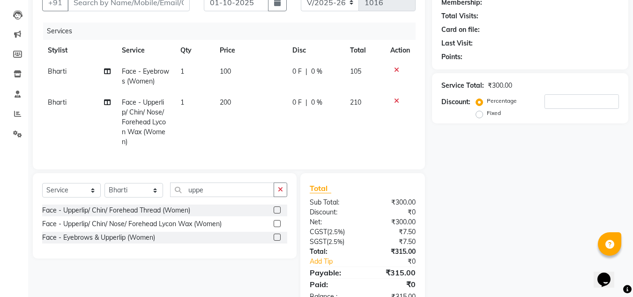
click at [238, 98] on td "200" at bounding box center [250, 122] width 73 height 60
select select "86638"
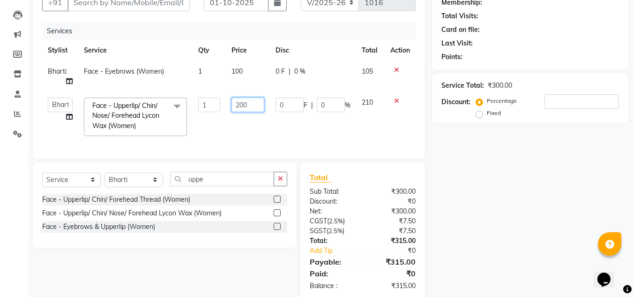
click at [256, 108] on input "200" at bounding box center [248, 105] width 32 height 15
type input "2"
type input "800"
click at [285, 136] on tr "Amit Bharti Farman Harsh Ishita Manager Jaikesh Kuldeep Manoj Neha Nitin Nails …" at bounding box center [229, 117] width 374 height 50
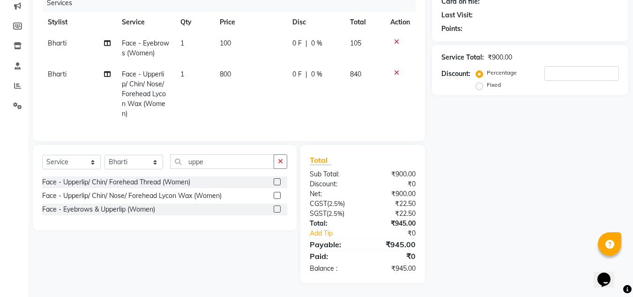
scroll to position [0, 0]
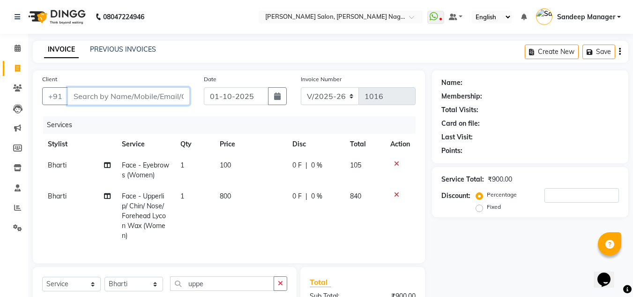
click at [129, 96] on input "Client" at bounding box center [129, 96] width 122 height 18
paste input "9910531733"
type input "9910531733"
type input "0"
type input "9910531733"
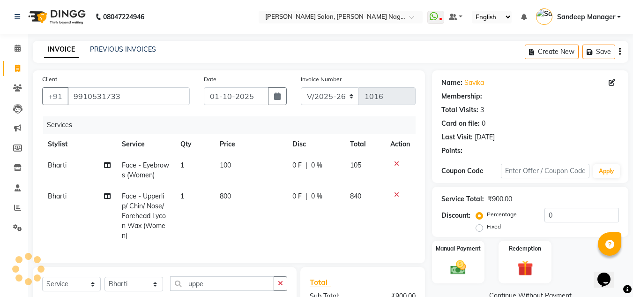
select select "1: Object"
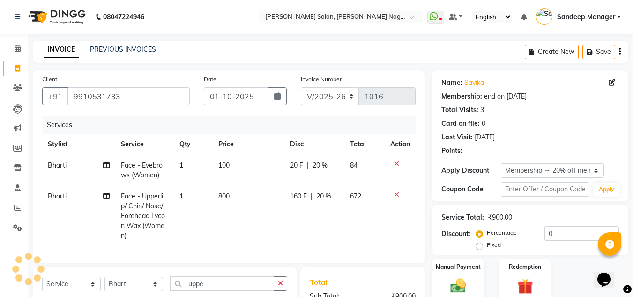
type input "20"
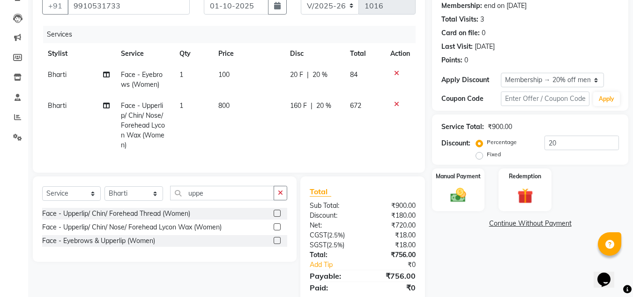
scroll to position [129, 0]
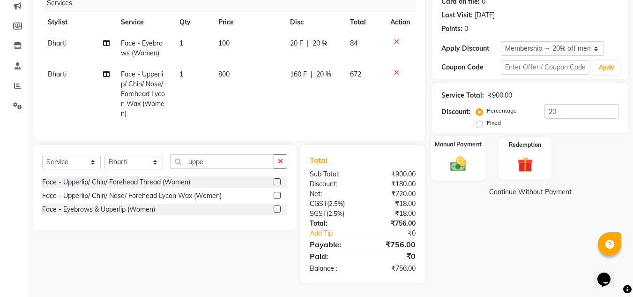
click at [442, 148] on div "Manual Payment" at bounding box center [458, 158] width 55 height 45
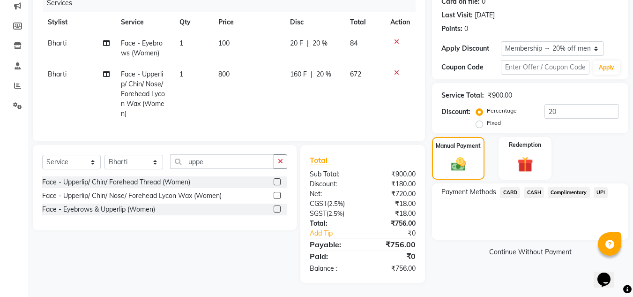
click at [536, 187] on span "CASH" at bounding box center [534, 192] width 20 height 11
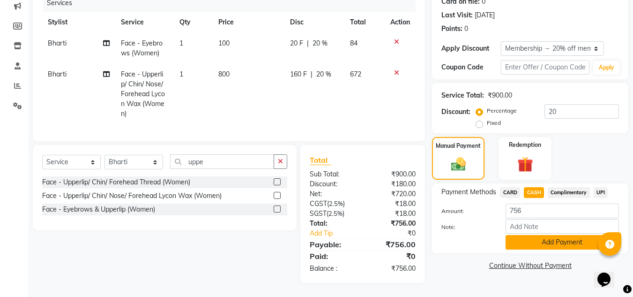
click at [518, 237] on button "Add Payment" at bounding box center [562, 242] width 113 height 15
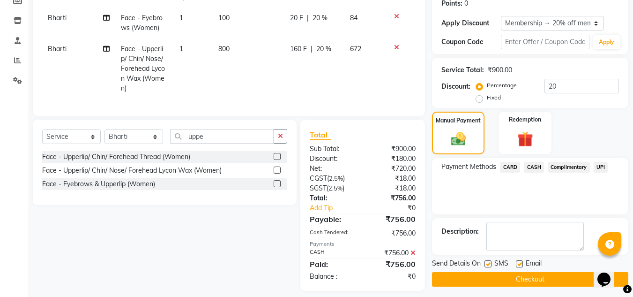
scroll to position [162, 0]
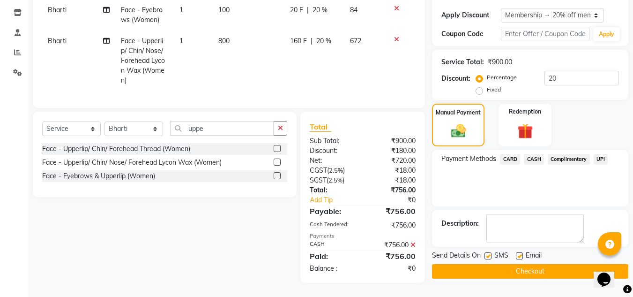
click at [458, 270] on button "Checkout" at bounding box center [530, 271] width 196 height 15
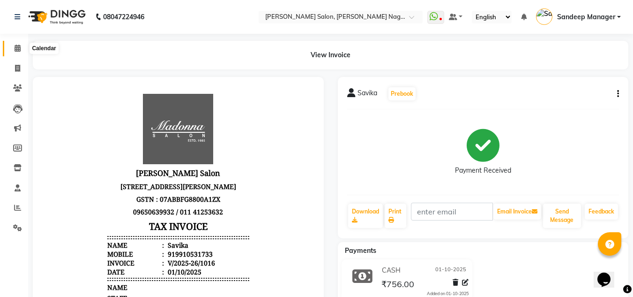
click at [17, 49] on icon at bounding box center [18, 48] width 6 height 7
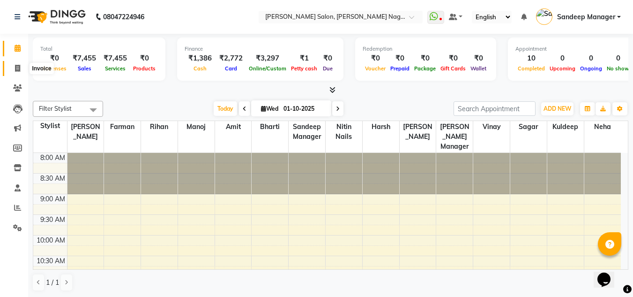
click at [13, 68] on span at bounding box center [17, 68] width 16 height 11
select select "service"
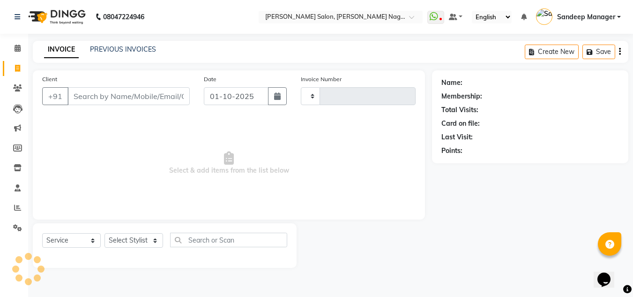
type input "1018"
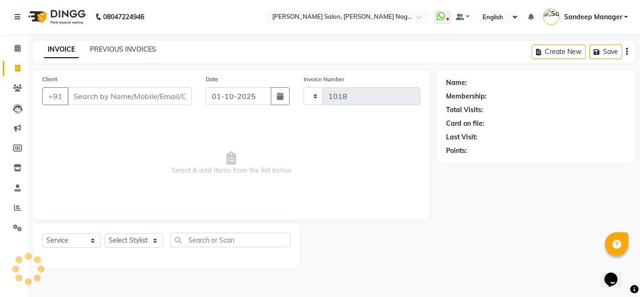
select select "8641"
click at [153, 95] on input "Client" at bounding box center [130, 96] width 124 height 18
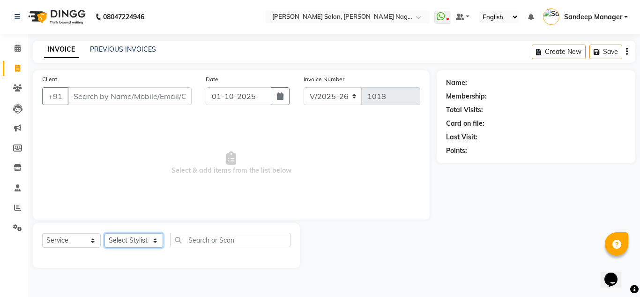
click at [140, 238] on select "Select Stylist [PERSON_NAME] Farman [PERSON_NAME] Manager [PERSON_NAME] Kuldeep…" at bounding box center [134, 240] width 59 height 15
click at [142, 238] on select "Select Stylist [PERSON_NAME] Farman [PERSON_NAME] Manager [PERSON_NAME] Kuldeep…" at bounding box center [134, 240] width 59 height 15
select select "86632"
click at [105, 233] on select "Select Stylist [PERSON_NAME] Farman [PERSON_NAME] Manager [PERSON_NAME] Kuldeep…" at bounding box center [134, 240] width 59 height 15
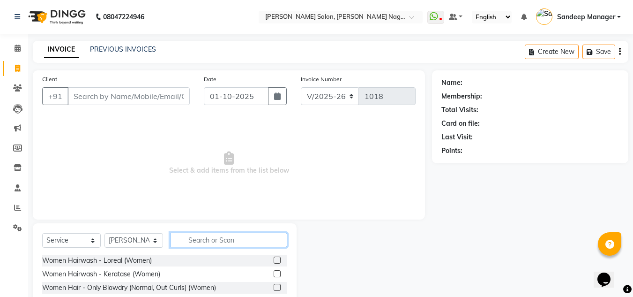
click at [209, 239] on input "text" at bounding box center [228, 240] width 117 height 15
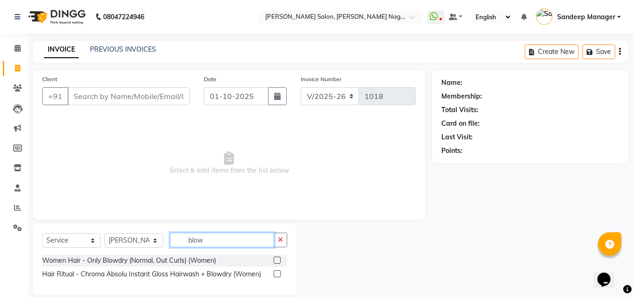
type input "blow"
click at [278, 261] on label at bounding box center [277, 259] width 7 height 7
click at [278, 261] on input "checkbox" at bounding box center [277, 260] width 6 height 6
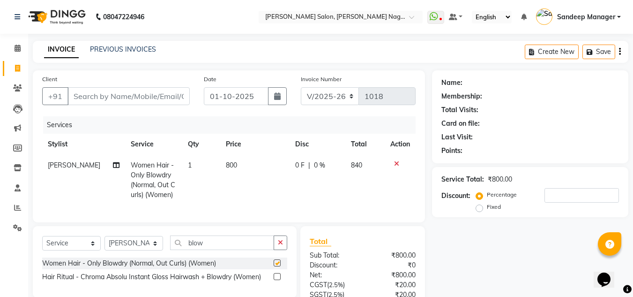
checkbox input "false"
drag, startPoint x: 150, startPoint y: 249, endPoint x: 150, endPoint y: 244, distance: 5.2
click at [150, 249] on select "Select Stylist [PERSON_NAME] Farman [PERSON_NAME] Manager [PERSON_NAME] Kuldeep…" at bounding box center [134, 243] width 59 height 15
select select "86638"
click at [105, 243] on select "Select Stylist [PERSON_NAME] Farman [PERSON_NAME] Manager [PERSON_NAME] Kuldeep…" at bounding box center [134, 243] width 59 height 15
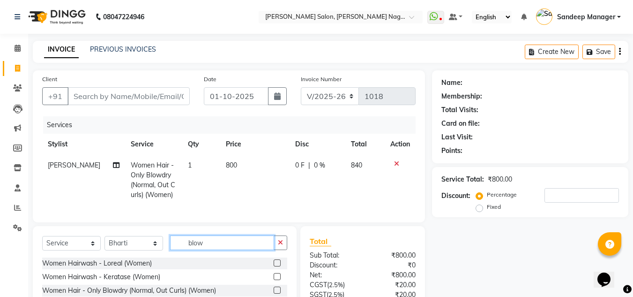
drag, startPoint x: 266, startPoint y: 246, endPoint x: 256, endPoint y: 235, distance: 14.6
click at [264, 244] on input "blow" at bounding box center [222, 242] width 104 height 15
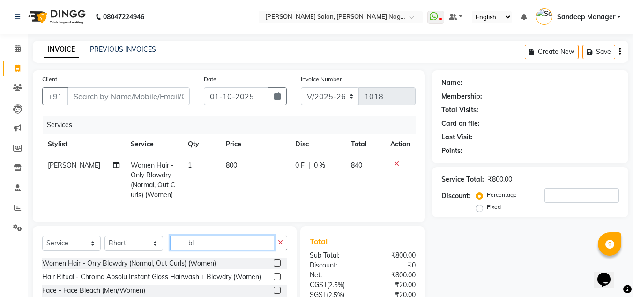
type input "b"
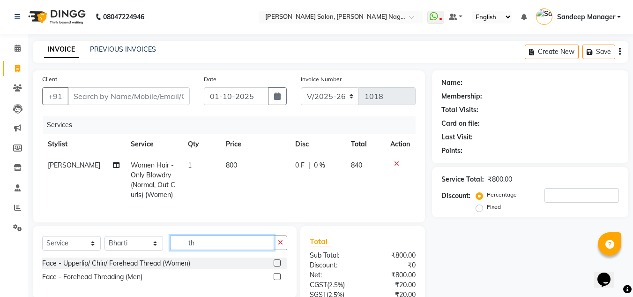
type input "t"
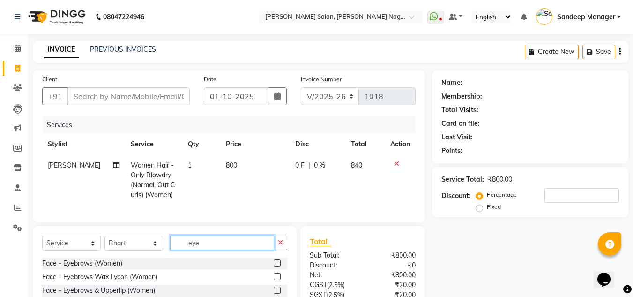
type input "eye"
click at [279, 266] on label at bounding box center [277, 262] width 7 height 7
click at [279, 266] on input "checkbox" at bounding box center [277, 263] width 6 height 6
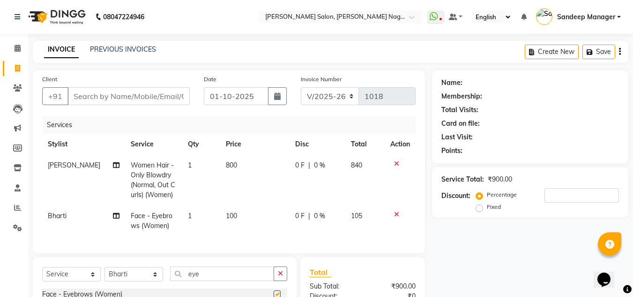
checkbox input "false"
click at [142, 98] on input "Client" at bounding box center [129, 96] width 122 height 18
click at [151, 99] on input "Client" at bounding box center [129, 96] width 122 height 18
type input "9"
type input "0"
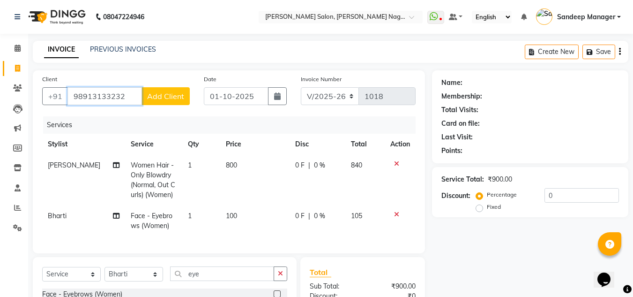
type input "98913133232"
click at [185, 97] on button "Add Client" at bounding box center [166, 96] width 48 height 18
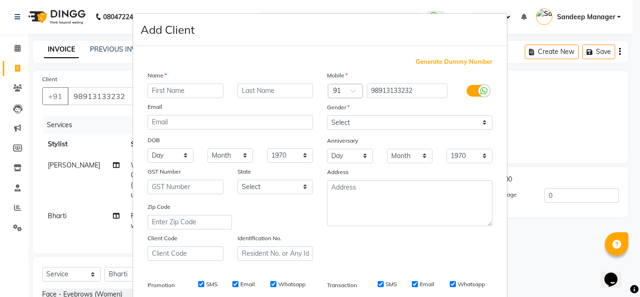
drag, startPoint x: 553, startPoint y: 214, endPoint x: 547, endPoint y: 217, distance: 6.7
click at [553, 214] on ngb-modal-window "Add Client Generate Dummy Number Name Email DOB Day 01 02 03 04 05 06 07 08 09 …" at bounding box center [320, 148] width 640 height 297
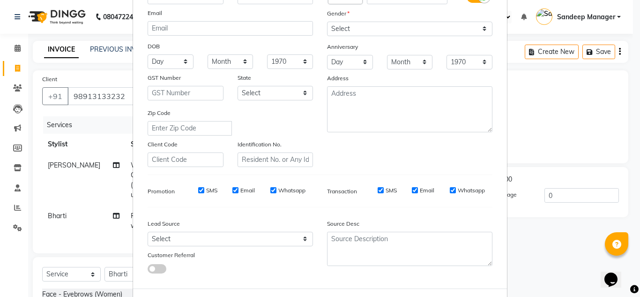
scroll to position [136, 0]
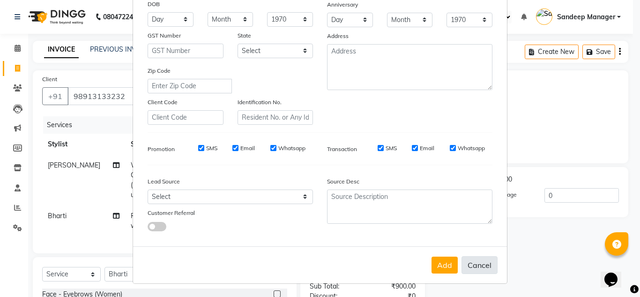
click at [472, 266] on button "Cancel" at bounding box center [480, 265] width 36 height 18
select select
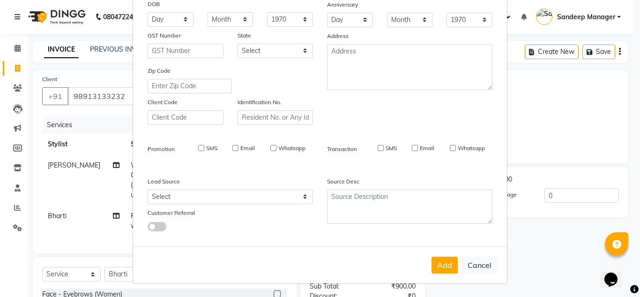
select select
checkbox input "false"
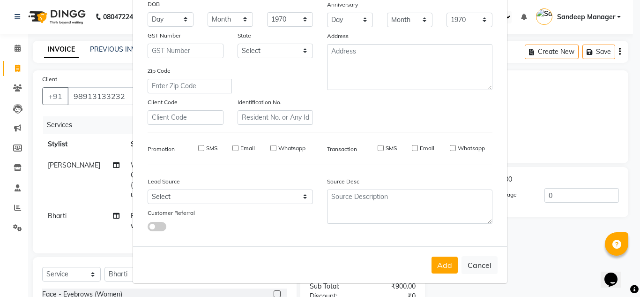
checkbox input "false"
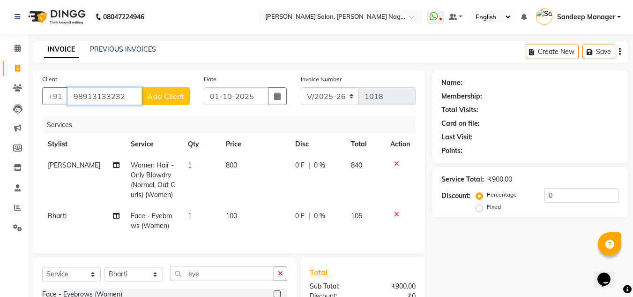
click at [136, 96] on input "98913133232" at bounding box center [105, 96] width 75 height 18
type input "9891313323"
click at [176, 99] on span "Add Client" at bounding box center [165, 95] width 37 height 9
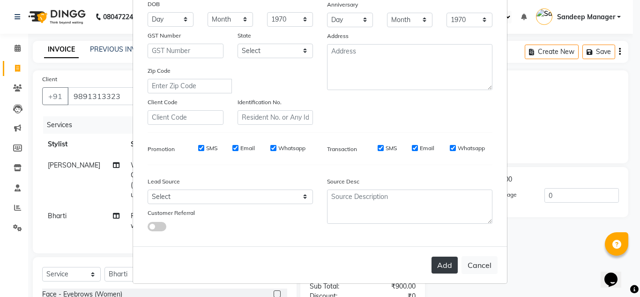
type input "reena"
click at [441, 265] on button "Add" at bounding box center [445, 264] width 26 height 17
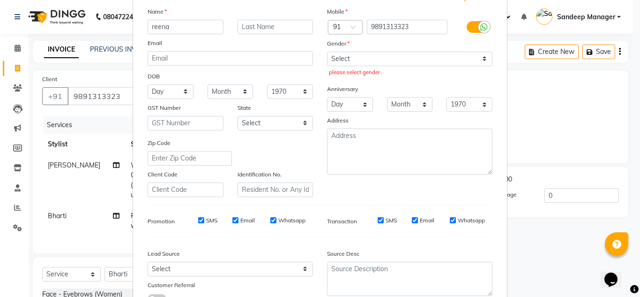
scroll to position [0, 0]
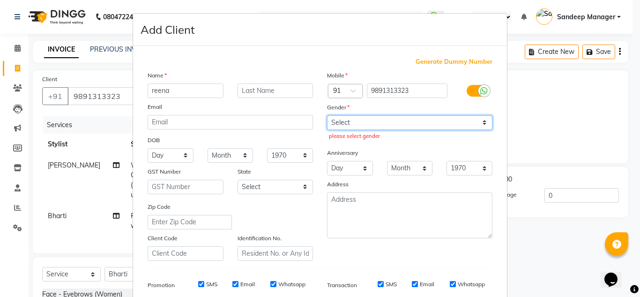
click at [411, 122] on select "Select Male Female Other Prefer Not To Say" at bounding box center [409, 122] width 165 height 15
select select "female"
click at [327, 115] on select "Select Male Female Other Prefer Not To Say" at bounding box center [409, 122] width 165 height 15
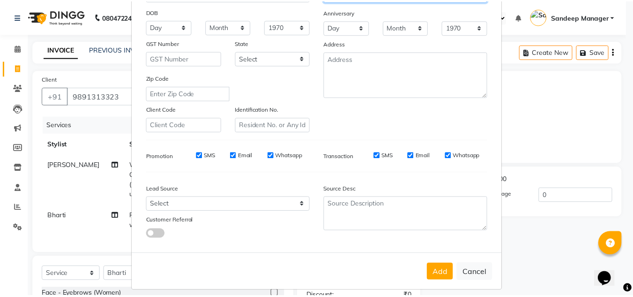
scroll to position [136, 0]
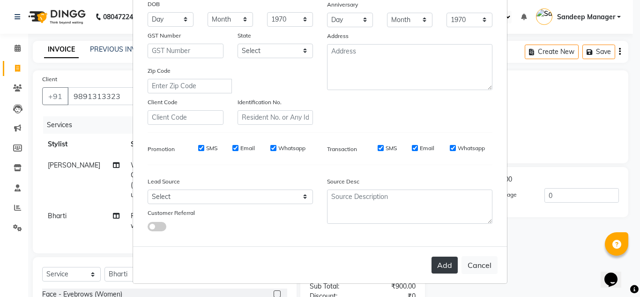
click at [440, 266] on button "Add" at bounding box center [445, 264] width 26 height 17
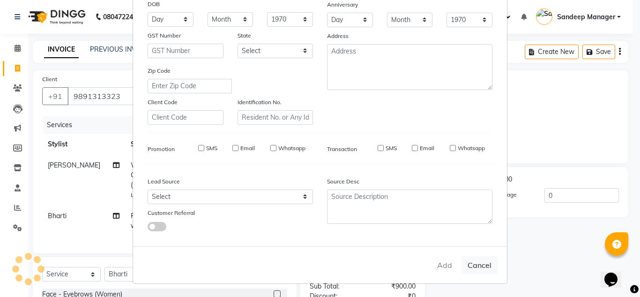
select select
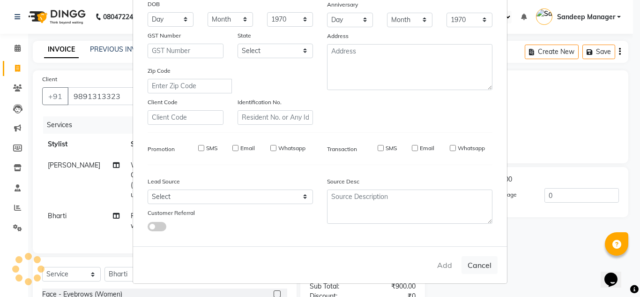
select select
checkbox input "false"
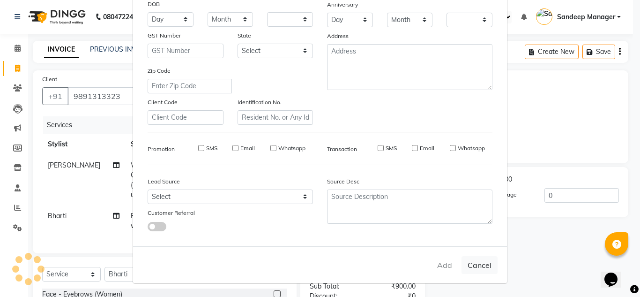
checkbox input "false"
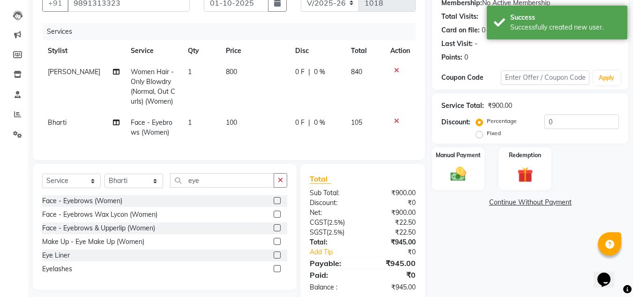
scroll to position [72, 0]
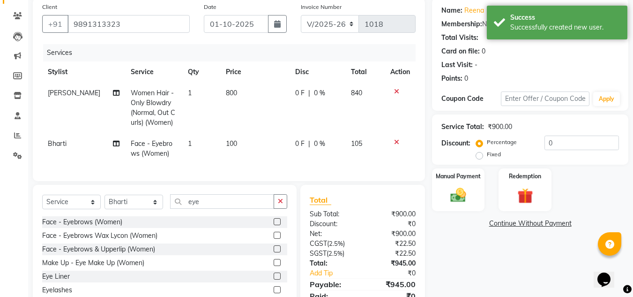
click at [229, 91] on span "800" at bounding box center [231, 93] width 11 height 8
select select "86632"
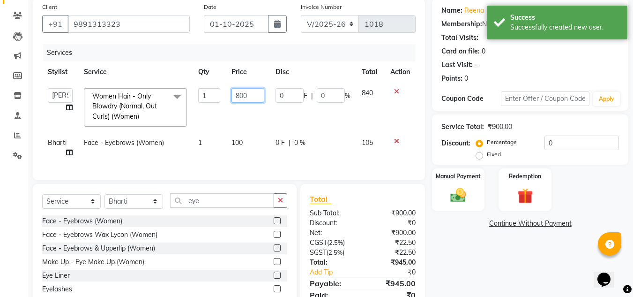
click at [241, 92] on input "800" at bounding box center [248, 95] width 32 height 15
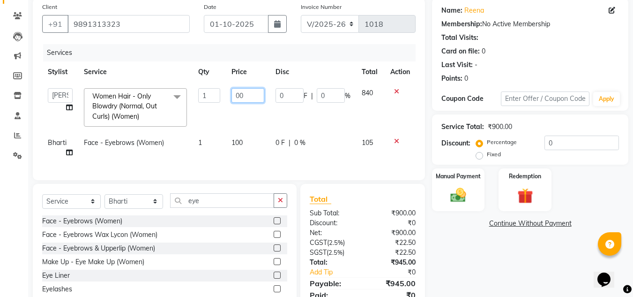
type input "600"
click at [332, 151] on td "0 F | 0 %" at bounding box center [313, 147] width 86 height 31
select select "86638"
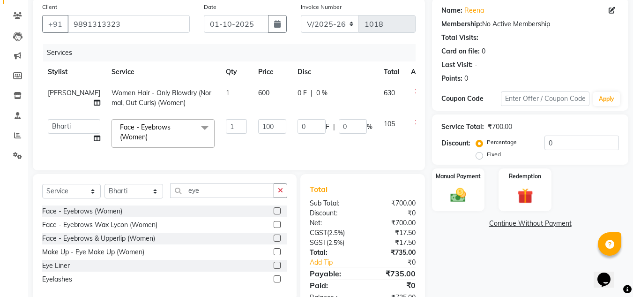
scroll to position [108, 0]
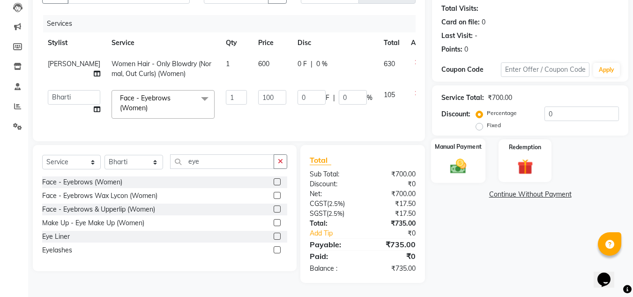
click at [457, 158] on img at bounding box center [458, 166] width 26 height 19
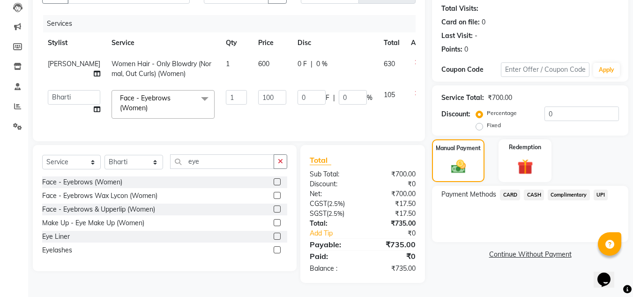
click at [536, 189] on span "CASH" at bounding box center [534, 194] width 20 height 11
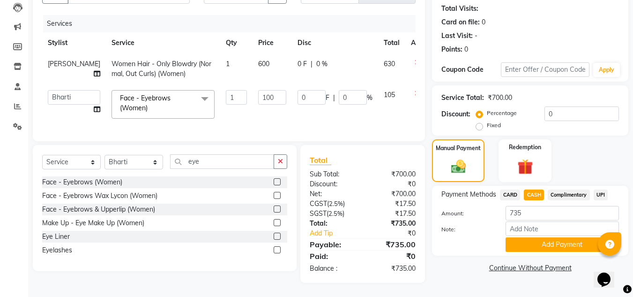
click at [540, 237] on button "Add Payment" at bounding box center [562, 244] width 113 height 15
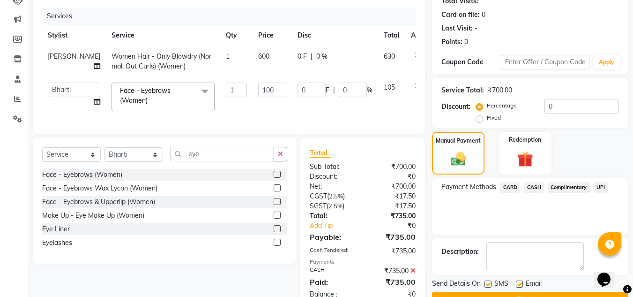
scroll to position [142, 0]
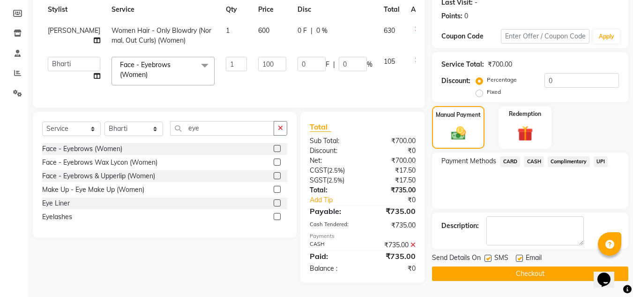
click at [491, 266] on button "Checkout" at bounding box center [530, 273] width 196 height 15
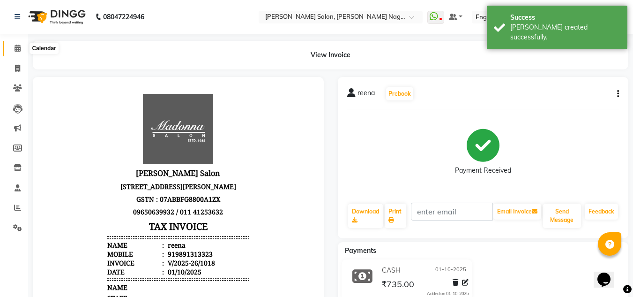
click at [19, 47] on icon at bounding box center [18, 48] width 6 height 7
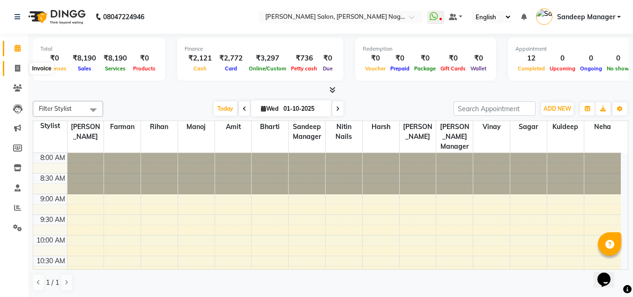
click at [16, 66] on icon at bounding box center [17, 68] width 5 height 7
select select "service"
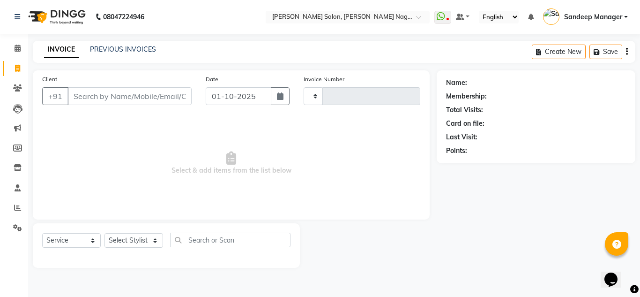
type input "1019"
select select "8641"
click at [97, 98] on input "Client" at bounding box center [130, 96] width 124 height 18
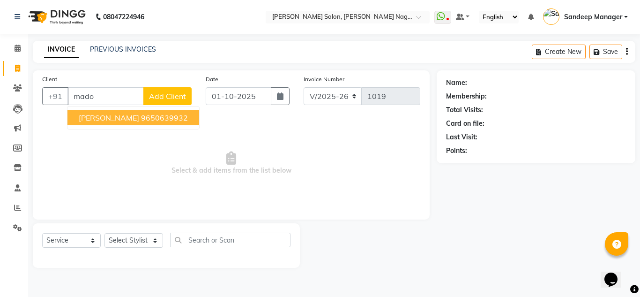
click at [119, 119] on span "Madonna Shivalik" at bounding box center [109, 117] width 60 height 9
type input "9650639932"
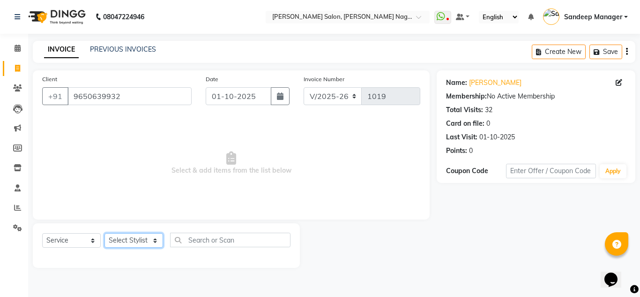
click at [146, 239] on select "Select Stylist [PERSON_NAME] Farman [PERSON_NAME] Manager [PERSON_NAME] Kuldeep…" at bounding box center [134, 240] width 59 height 15
select select "86633"
click at [105, 233] on select "Select Stylist [PERSON_NAME] Farman [PERSON_NAME] Manager [PERSON_NAME] Kuldeep…" at bounding box center [134, 240] width 59 height 15
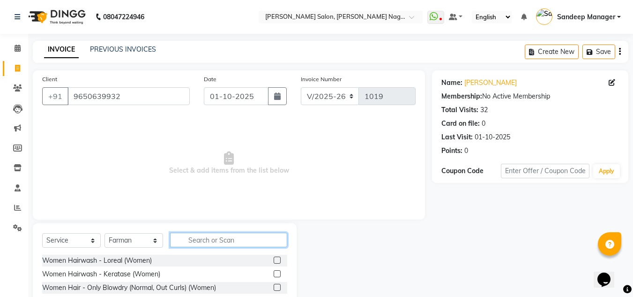
click at [209, 245] on input "text" at bounding box center [228, 240] width 117 height 15
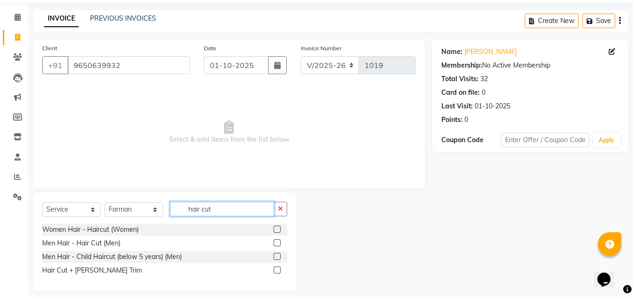
scroll to position [39, 0]
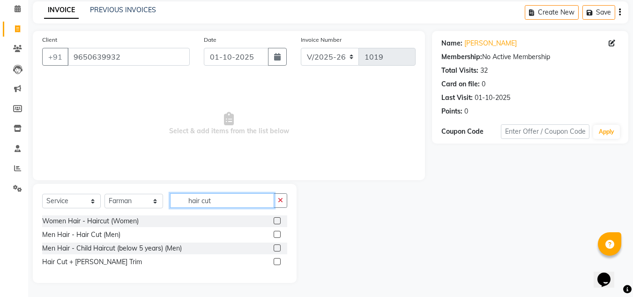
type input "hair cut"
click at [278, 261] on label at bounding box center [277, 261] width 7 height 7
click at [278, 261] on input "checkbox" at bounding box center [277, 262] width 6 height 6
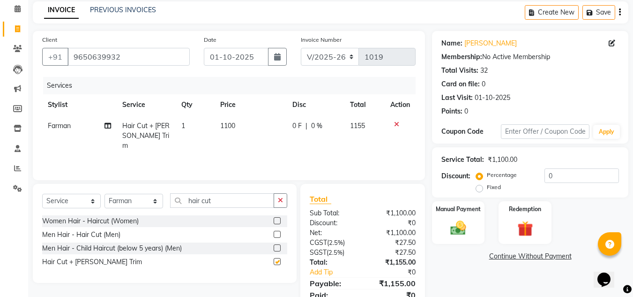
checkbox input "false"
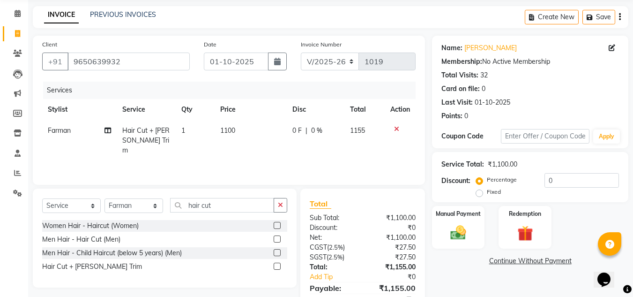
scroll to position [78, 0]
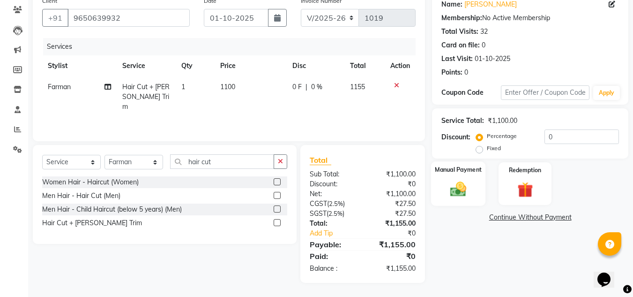
click at [452, 184] on img at bounding box center [458, 189] width 26 height 19
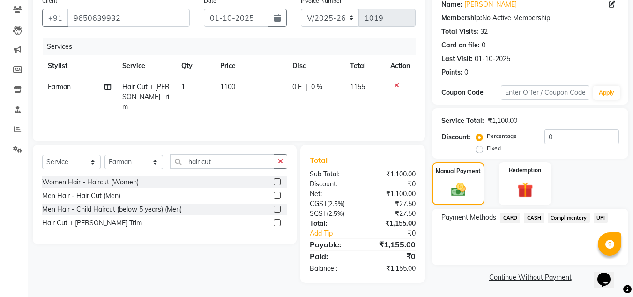
click at [510, 217] on span "CARD" at bounding box center [510, 217] width 20 height 11
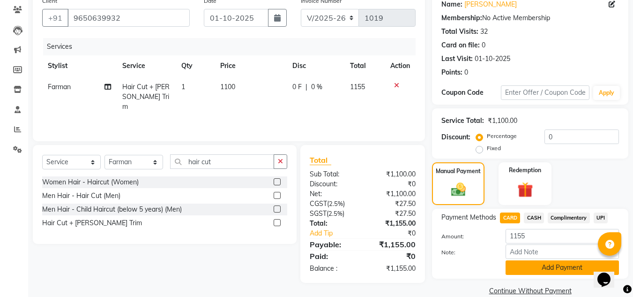
click at [544, 265] on button "Add Payment" at bounding box center [562, 267] width 113 height 15
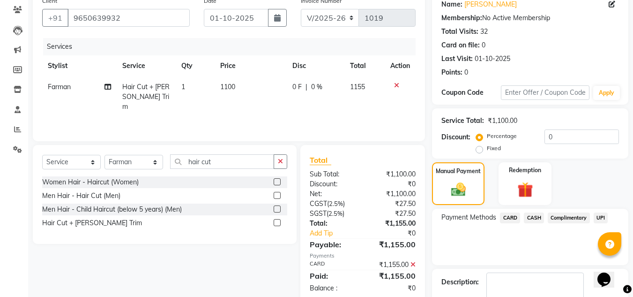
scroll to position [133, 0]
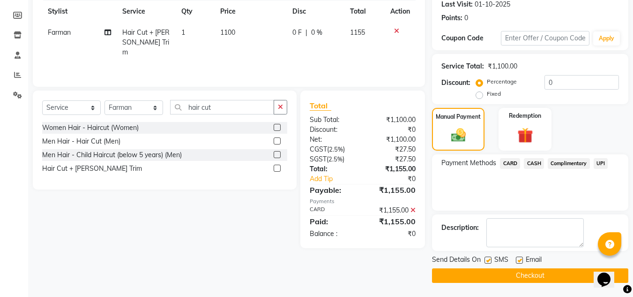
click at [508, 273] on button "Checkout" at bounding box center [530, 275] width 196 height 15
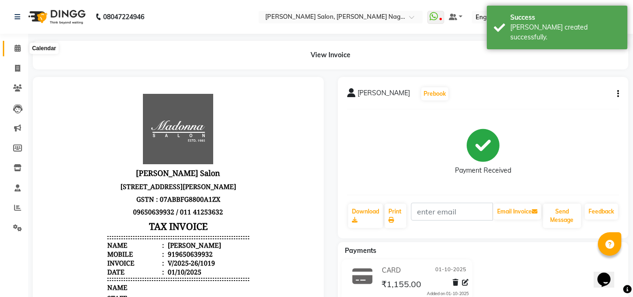
click at [17, 48] on icon at bounding box center [18, 48] width 6 height 7
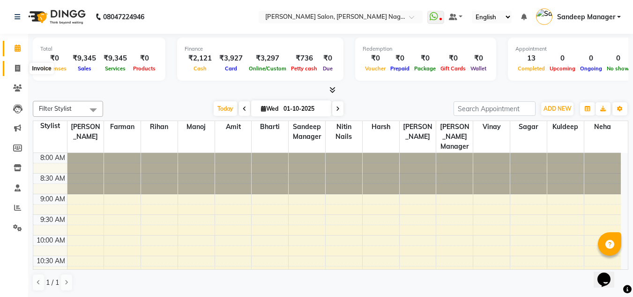
click at [20, 63] on span at bounding box center [17, 68] width 16 height 11
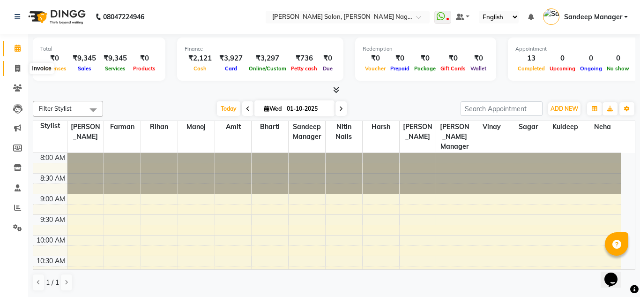
select select "8641"
select select "service"
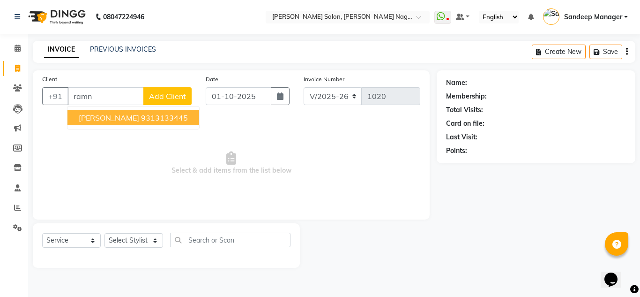
click at [141, 119] on ngb-highlight "9313133445" at bounding box center [164, 117] width 47 height 9
type input "9313133445"
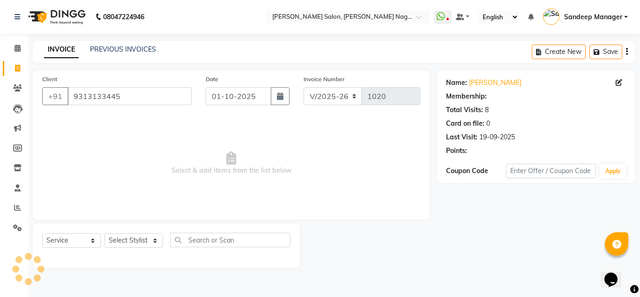
select select "1: Object"
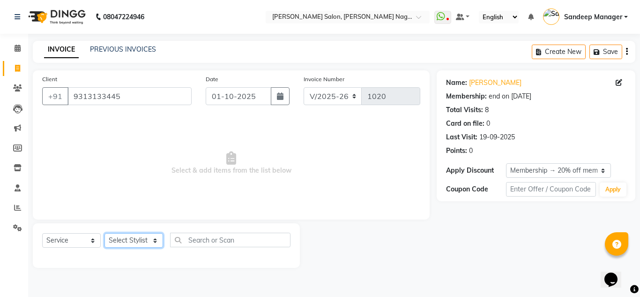
click at [153, 234] on select "Select Stylist Amit Bharti Farman Harsh Ishita Manager Jaikesh Kuldeep Manoj Ne…" at bounding box center [134, 240] width 59 height 15
select select "86637"
click at [105, 233] on select "Select Stylist Amit Bharti Farman Harsh Ishita Manager Jaikesh Kuldeep Manoj Ne…" at bounding box center [134, 240] width 59 height 15
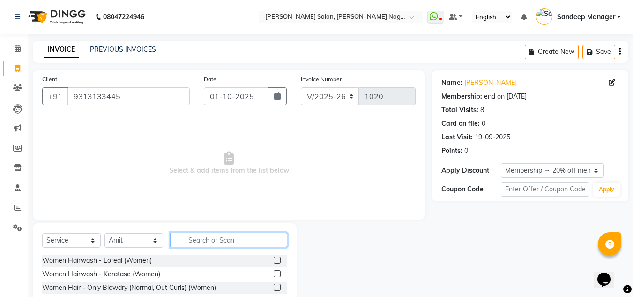
click at [236, 239] on input "text" at bounding box center [228, 240] width 117 height 15
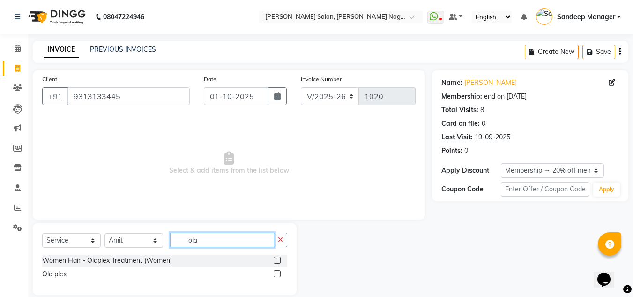
type input "ola"
click at [278, 260] on label at bounding box center [277, 259] width 7 height 7
click at [278, 260] on input "checkbox" at bounding box center [277, 260] width 6 height 6
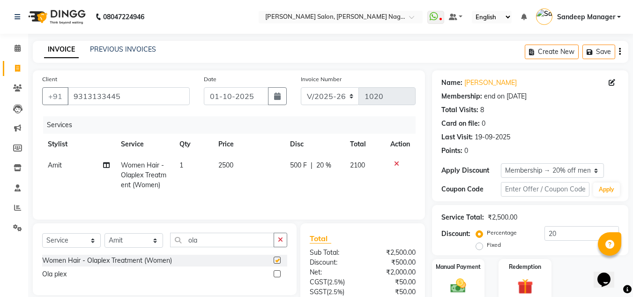
checkbox input "false"
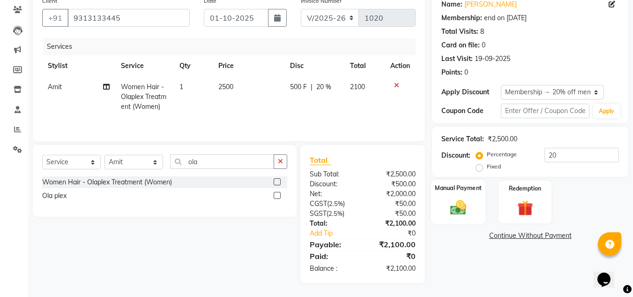
click at [455, 203] on img at bounding box center [458, 207] width 26 height 19
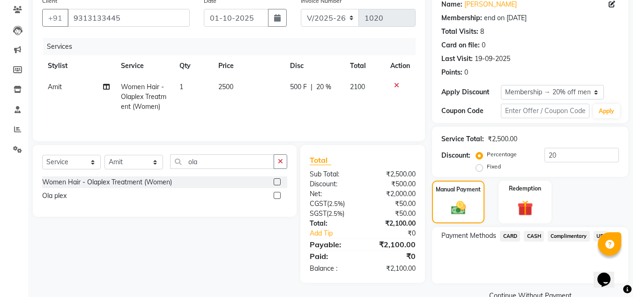
click at [535, 236] on span "CASH" at bounding box center [534, 236] width 20 height 11
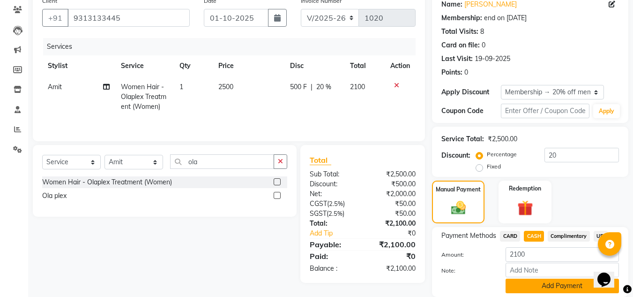
click at [544, 286] on button "Add Payment" at bounding box center [562, 285] width 113 height 15
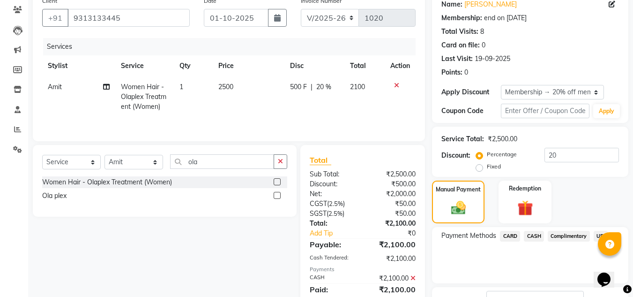
scroll to position [151, 0]
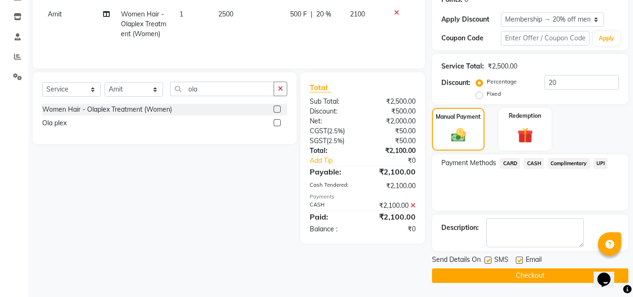
click at [501, 272] on button "Checkout" at bounding box center [530, 275] width 196 height 15
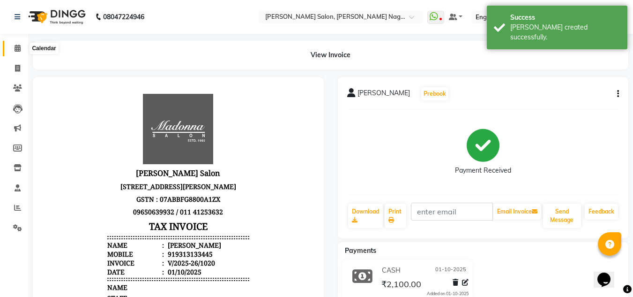
click at [16, 49] on icon at bounding box center [18, 48] width 6 height 7
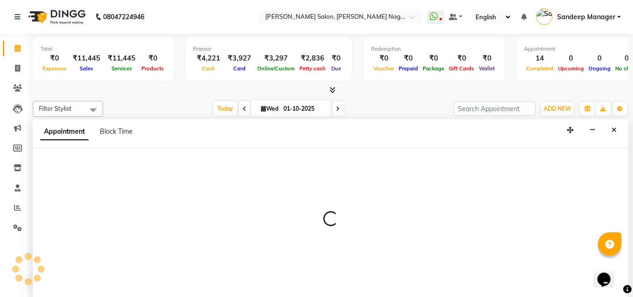
scroll to position [0, 0]
select select "86637"
select select "540"
select select "tentative"
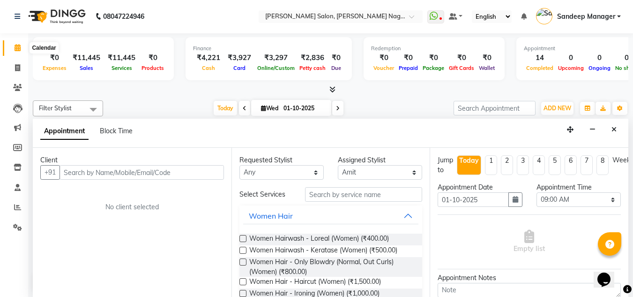
click at [20, 46] on icon at bounding box center [18, 47] width 6 height 7
click at [19, 48] on icon at bounding box center [18, 47] width 6 height 7
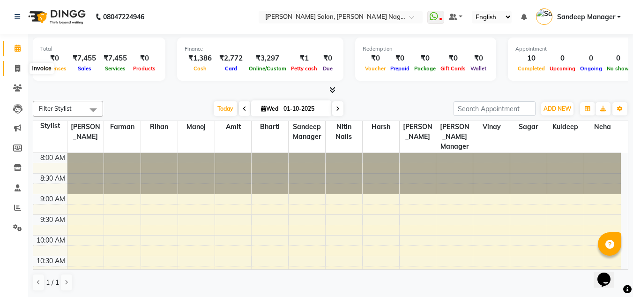
drag, startPoint x: 18, startPoint y: 69, endPoint x: 23, endPoint y: 75, distance: 7.3
click at [18, 69] on icon at bounding box center [17, 68] width 5 height 7
select select "service"
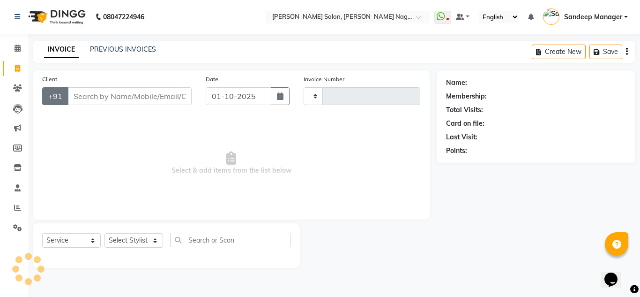
type input "1018"
select select "8641"
click at [123, 244] on select "Select Stylist [PERSON_NAME] Farman [PERSON_NAME] Manager [PERSON_NAME] Kuldeep…" at bounding box center [134, 240] width 59 height 15
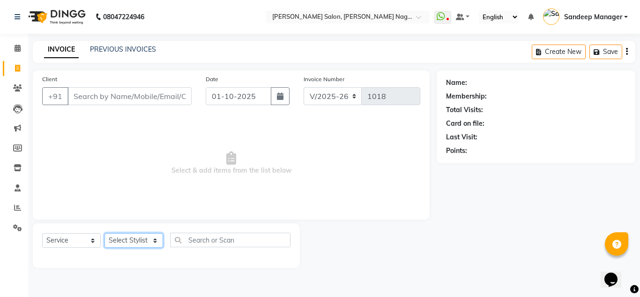
select select "86638"
click at [105, 233] on select "Select Stylist [PERSON_NAME] Farman [PERSON_NAME] Manager [PERSON_NAME] Kuldeep…" at bounding box center [134, 240] width 59 height 15
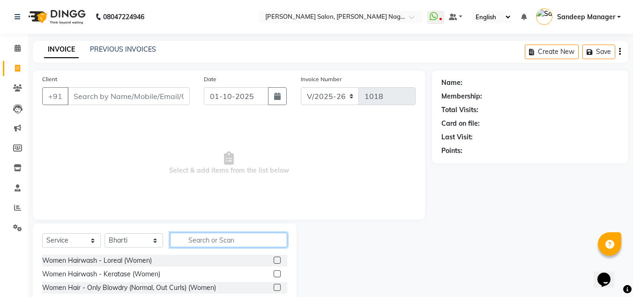
click at [193, 243] on input "text" at bounding box center [228, 240] width 117 height 15
type input "eye"
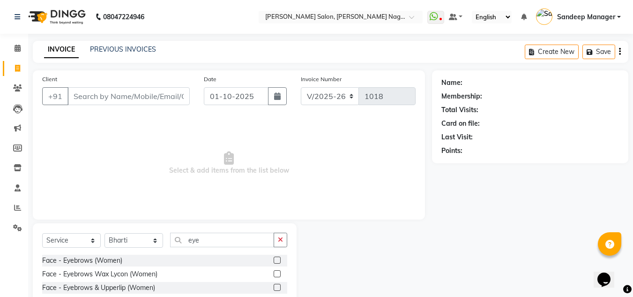
click at [278, 262] on label at bounding box center [277, 259] width 7 height 7
click at [278, 262] on input "checkbox" at bounding box center [277, 260] width 6 height 6
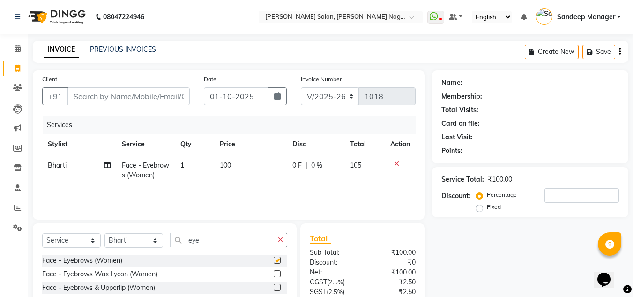
checkbox input "false"
click at [238, 239] on input "eye" at bounding box center [222, 240] width 104 height 15
type input "e"
type input "upper"
click at [278, 274] on label at bounding box center [277, 273] width 7 height 7
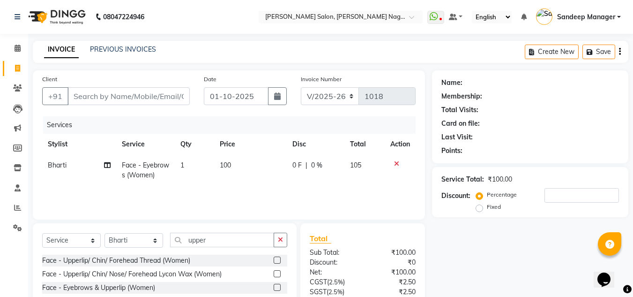
click at [278, 274] on input "checkbox" at bounding box center [277, 274] width 6 height 6
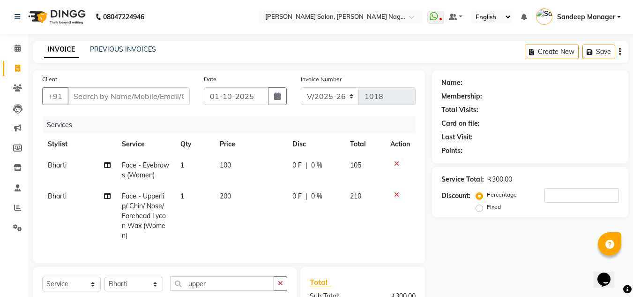
checkbox input "false"
click at [187, 196] on td "1" at bounding box center [194, 216] width 39 height 60
select select "86638"
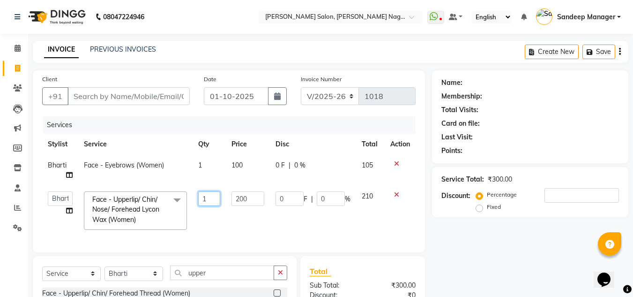
click at [208, 199] on input "1" at bounding box center [209, 198] width 23 height 15
type input "2"
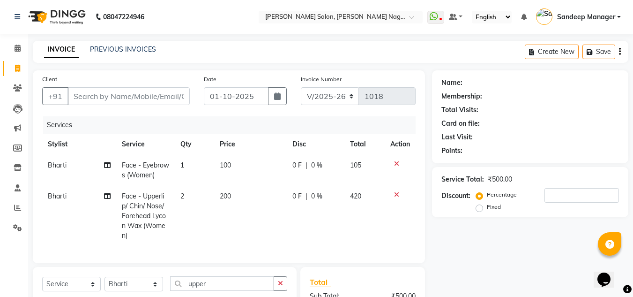
click at [247, 221] on td "200" at bounding box center [250, 216] width 73 height 60
select select "86638"
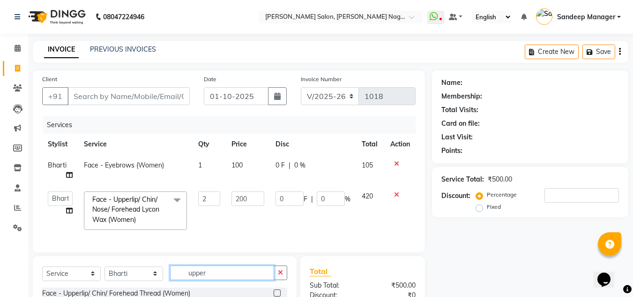
click at [195, 280] on input "upper" at bounding box center [222, 272] width 104 height 15
click at [334, 252] on div "Client +91 Date 01-10-2025 Invoice Number V/2025 V/2025-26 1018 Services Stylis…" at bounding box center [229, 161] width 392 height 182
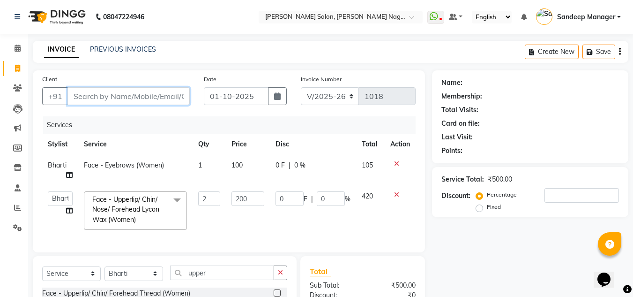
click at [151, 98] on input "Client" at bounding box center [129, 96] width 122 height 18
type input "9"
type input "0"
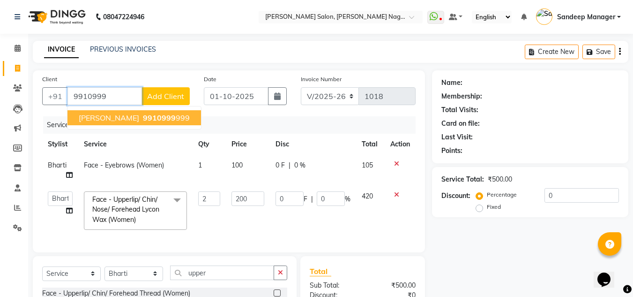
click at [143, 121] on span "9910999" at bounding box center [159, 117] width 33 height 9
type input "9910999999"
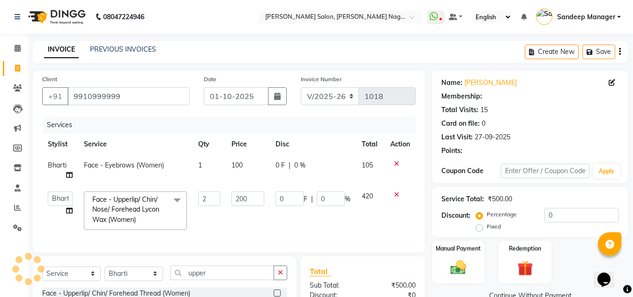
select select "1: Object"
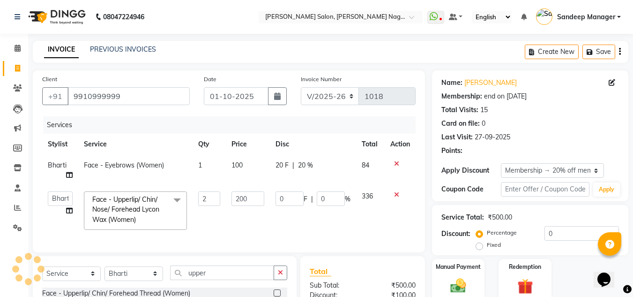
type input "80"
type input "20"
click at [63, 198] on select "Amit Bharti Farman Harsh Ishita Manager Jaikesh Kuldeep Manoj Neha Nitin Nails …" at bounding box center [60, 198] width 25 height 15
click at [179, 203] on span at bounding box center [177, 200] width 19 height 18
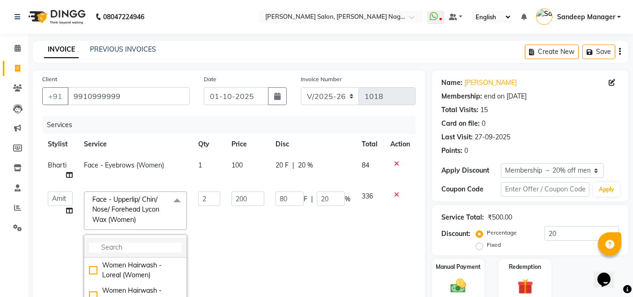
click at [140, 244] on input "multiselect-search" at bounding box center [135, 247] width 93 height 10
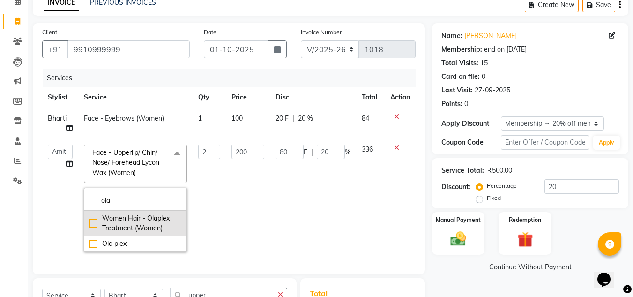
type input "ola"
click at [96, 225] on div "Women Hair - Olaplex Treatment (Women)" at bounding box center [135, 223] width 93 height 20
checkbox input "true"
type input "1"
type input "2500"
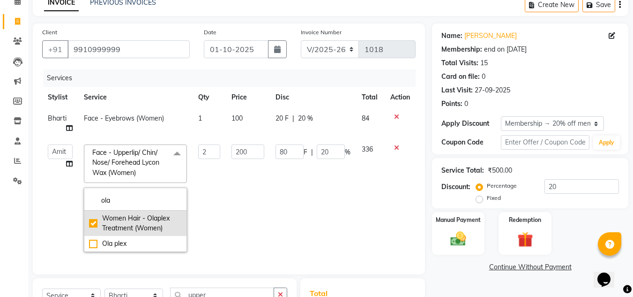
type input "500"
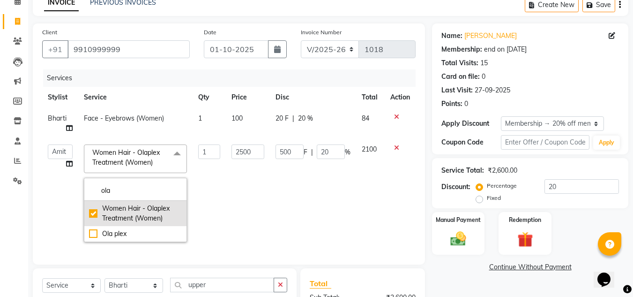
click at [156, 207] on div "Women Hair - Olaplex Treatment (Women)" at bounding box center [135, 213] width 93 height 20
checkbox input "false"
type input "0"
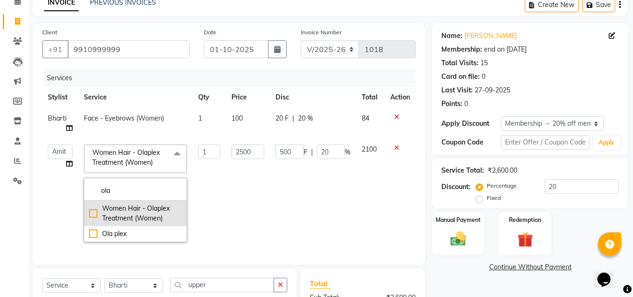
type input "0"
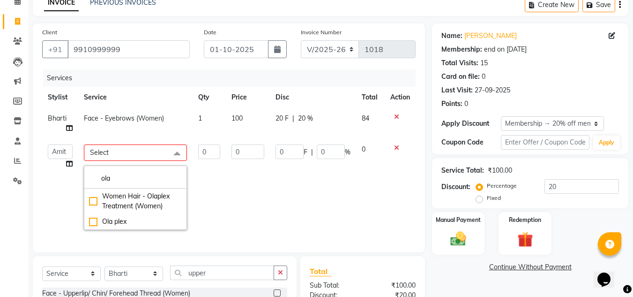
click at [68, 188] on td "Amit Bharti Farman Harsh Ishita Manager Jaikesh Kuldeep Manoj Neha Nitin Nails …" at bounding box center [60, 187] width 36 height 97
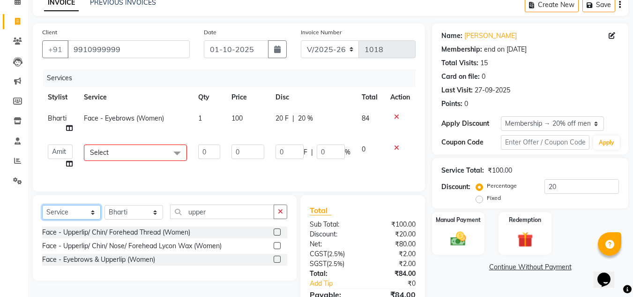
click at [92, 219] on select "Select Service Product Membership Package Voucher Prepaid Gift Card" at bounding box center [71, 212] width 59 height 15
click at [42, 212] on select "Select Service Product Membership Package Voucher Prepaid Gift Card" at bounding box center [71, 212] width 59 height 15
click at [154, 219] on select "Select Stylist Amit Bharti Farman Harsh Ishita Manager Jaikesh Kuldeep Manoj Ne…" at bounding box center [134, 212] width 59 height 15
select select "86637"
click at [105, 212] on select "Select Stylist Amit Bharti Farman Harsh Ishita Manager Jaikesh Kuldeep Manoj Ne…" at bounding box center [134, 212] width 59 height 15
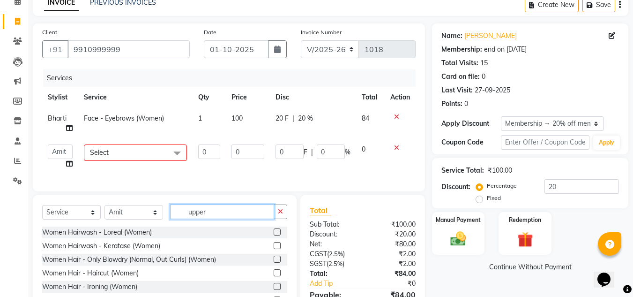
drag, startPoint x: 208, startPoint y: 219, endPoint x: 187, endPoint y: 221, distance: 20.7
click at [187, 219] on input "upper" at bounding box center [222, 211] width 104 height 15
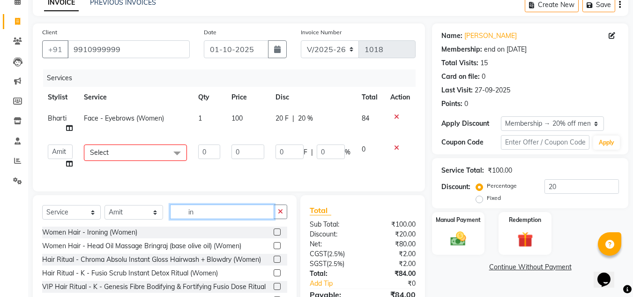
type input "i"
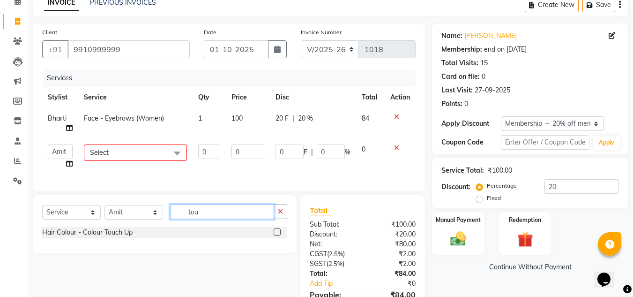
type input "tou"
click at [278, 235] on label at bounding box center [277, 231] width 7 height 7
click at [278, 235] on input "checkbox" at bounding box center [277, 232] width 6 height 6
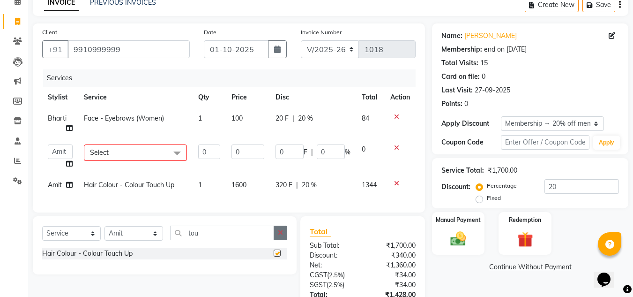
checkbox input "false"
click at [239, 185] on span "1600" at bounding box center [239, 184] width 15 height 8
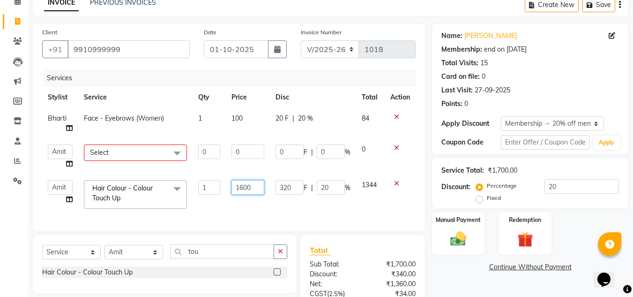
drag, startPoint x: 251, startPoint y: 186, endPoint x: 233, endPoint y: 185, distance: 17.4
click at [233, 185] on input "1600" at bounding box center [248, 187] width 32 height 15
type input "1500"
click at [263, 209] on div "Services Stylist Service Qty Price Disc Total Action Bharti Face - Eyebrows (Wo…" at bounding box center [229, 145] width 374 height 152
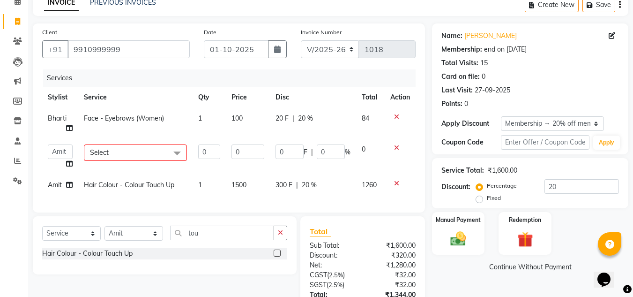
click at [179, 153] on span at bounding box center [177, 153] width 19 height 18
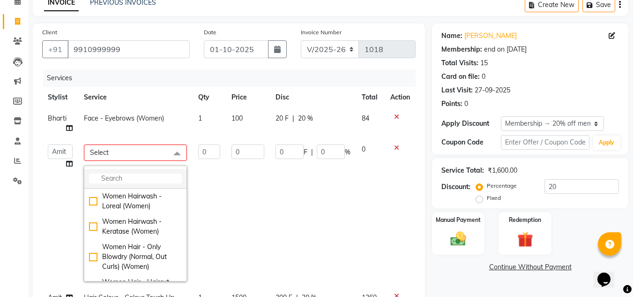
click at [122, 175] on input "multiselect-search" at bounding box center [135, 178] width 93 height 10
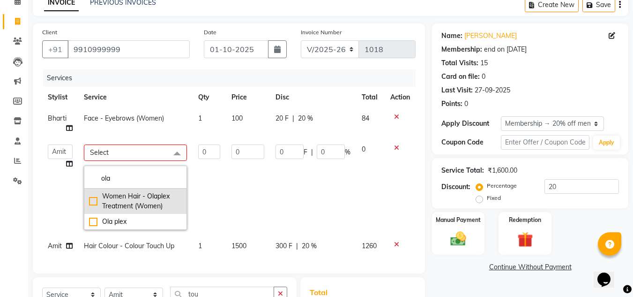
type input "ola"
click at [93, 201] on div "Women Hair - Olaplex Treatment (Women)" at bounding box center [135, 201] width 93 height 20
checkbox input "true"
type input "1"
type input "2500"
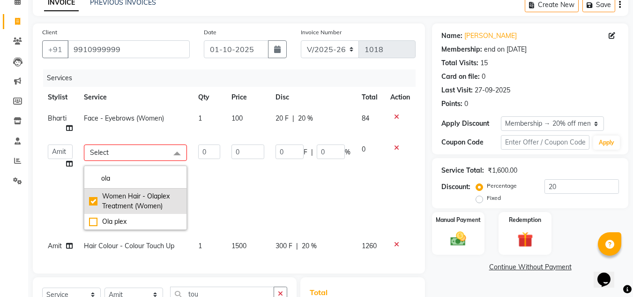
type input "500"
type input "20"
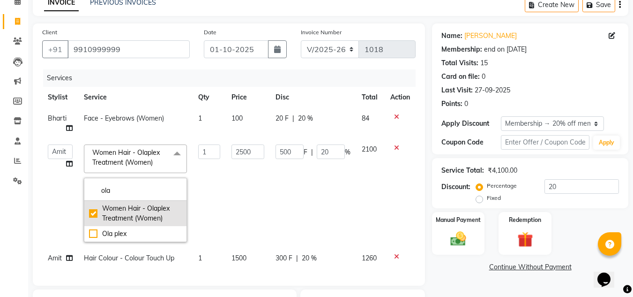
click at [150, 206] on div "Women Hair - Olaplex Treatment (Women)" at bounding box center [135, 213] width 93 height 20
checkbox input "false"
type input "0"
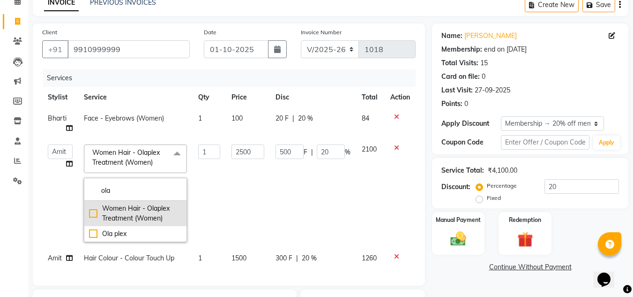
type input "0"
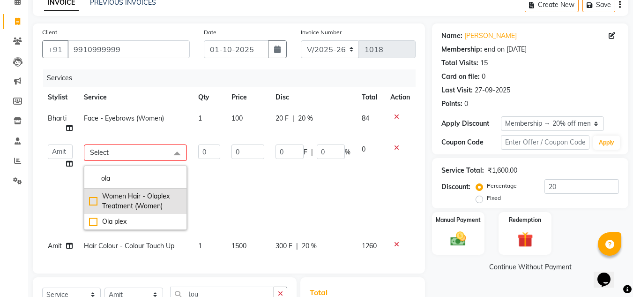
click at [128, 194] on div "Women Hair - Olaplex Treatment (Women)" at bounding box center [135, 201] width 93 height 20
checkbox input "true"
type input "1"
type input "2500"
type input "500"
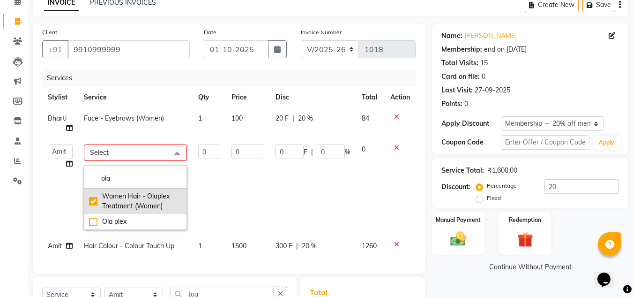
type input "20"
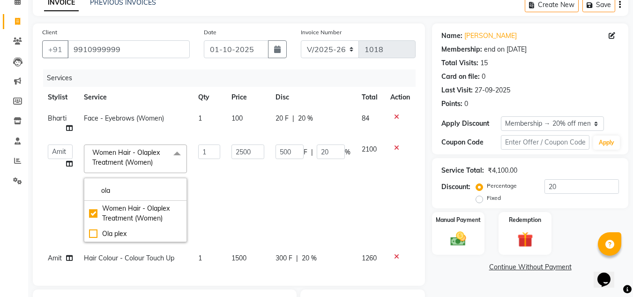
click at [284, 184] on td "500 F | 20 %" at bounding box center [313, 193] width 86 height 109
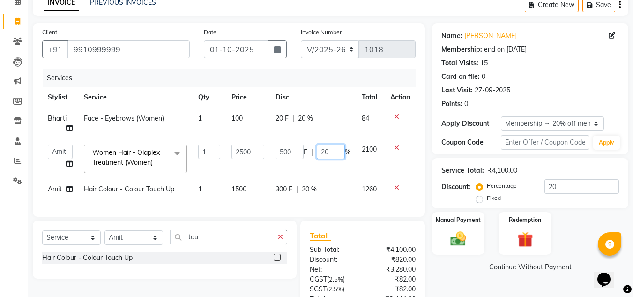
drag, startPoint x: 330, startPoint y: 151, endPoint x: 315, endPoint y: 150, distance: 14.6
click at [315, 151] on div "500 F | 20 %" at bounding box center [313, 151] width 75 height 15
click at [305, 116] on div "20 F | 20 %" at bounding box center [313, 118] width 75 height 10
select select "86638"
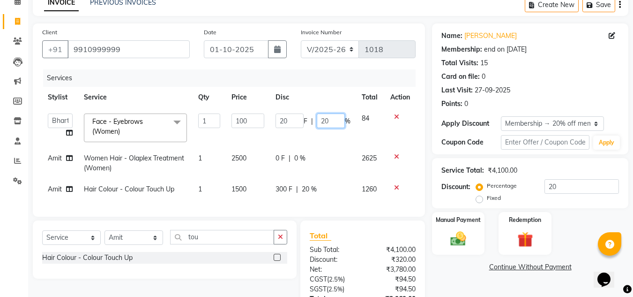
drag, startPoint x: 332, startPoint y: 121, endPoint x: 316, endPoint y: 118, distance: 16.3
click at [317, 118] on input "20" at bounding box center [331, 120] width 28 height 15
click at [297, 158] on td "0 F | 0 %" at bounding box center [313, 163] width 86 height 31
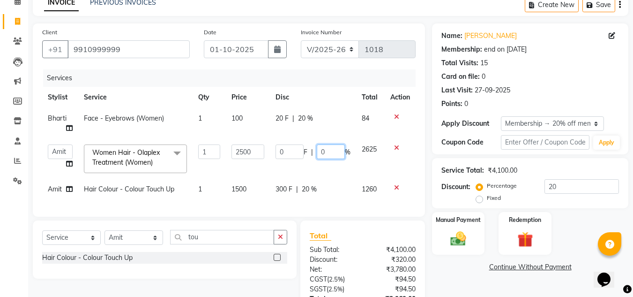
drag, startPoint x: 327, startPoint y: 152, endPoint x: 309, endPoint y: 149, distance: 17.6
click at [309, 149] on div "0 F | 0 %" at bounding box center [313, 151] width 75 height 15
type input "20"
click at [337, 192] on div "300 F | 20 %" at bounding box center [313, 189] width 75 height 10
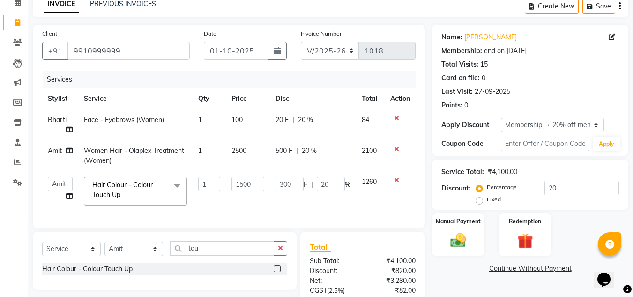
scroll to position [139, 0]
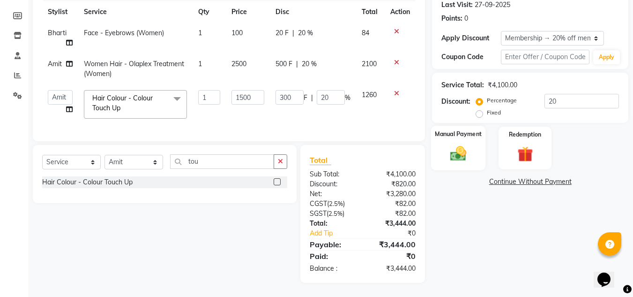
click at [463, 146] on img at bounding box center [458, 153] width 26 height 19
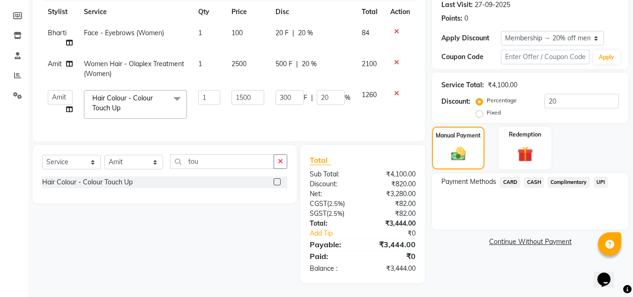
click at [534, 177] on span "CASH" at bounding box center [534, 182] width 20 height 11
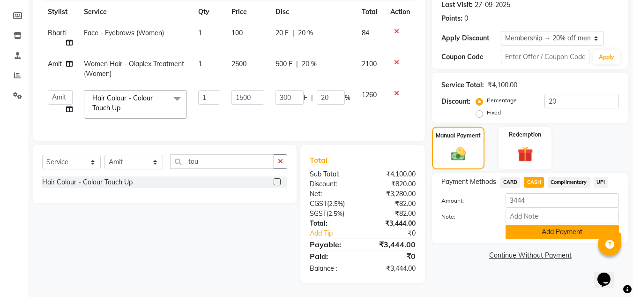
click at [558, 225] on button "Add Payment" at bounding box center [562, 232] width 113 height 15
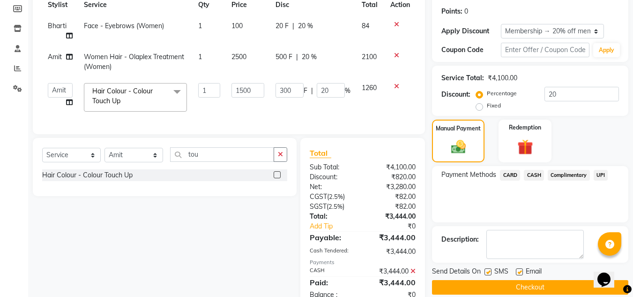
scroll to position [173, 0]
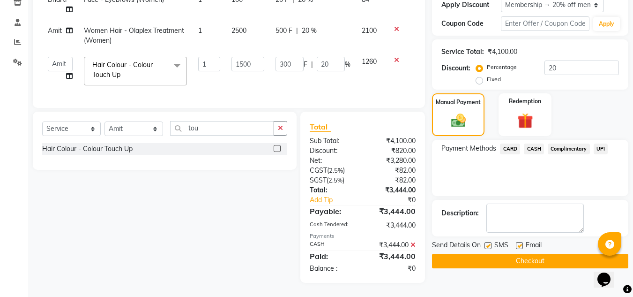
click at [532, 254] on button "Checkout" at bounding box center [530, 261] width 196 height 15
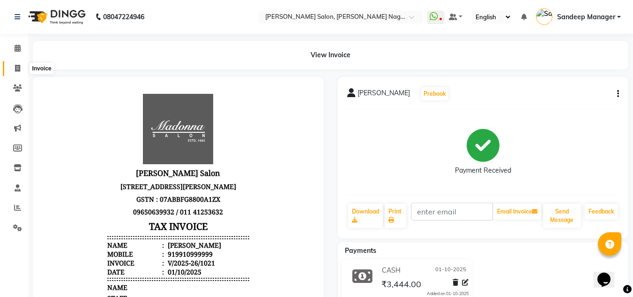
click at [15, 68] on icon at bounding box center [17, 68] width 5 height 7
select select "service"
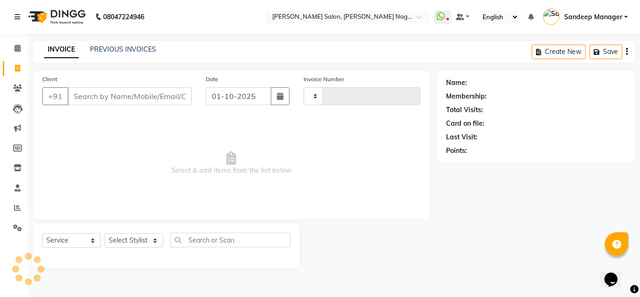
type input "1022"
select select "8641"
click at [110, 50] on link "PREVIOUS INVOICES" at bounding box center [123, 49] width 66 height 8
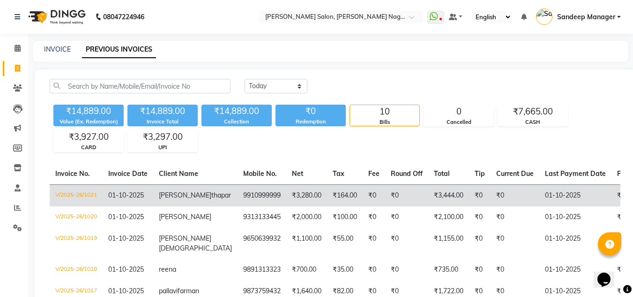
click at [395, 192] on td "₹0" at bounding box center [406, 195] width 43 height 22
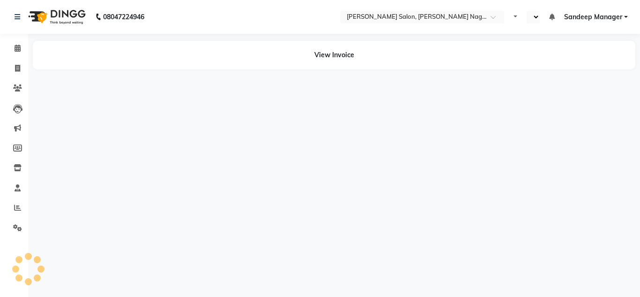
select select "en"
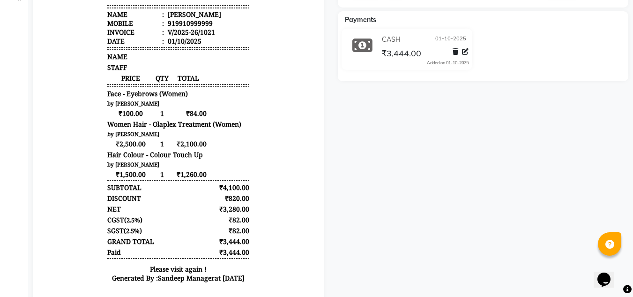
scroll to position [234, 0]
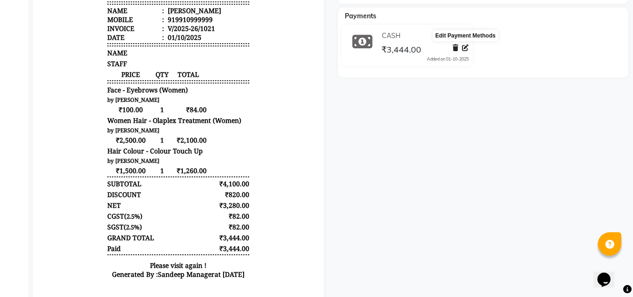
click at [467, 50] on icon at bounding box center [465, 48] width 7 height 7
select select "1"
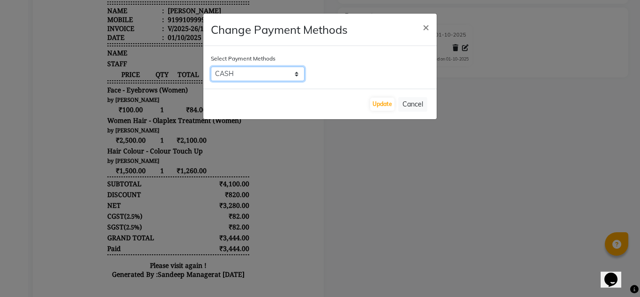
click at [295, 74] on select "CARD CASH Complimentary UPI" at bounding box center [258, 74] width 94 height 15
click at [416, 108] on button "Cancel" at bounding box center [412, 104] width 29 height 15
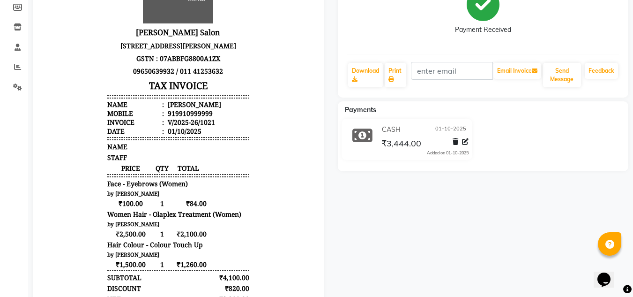
scroll to position [0, 0]
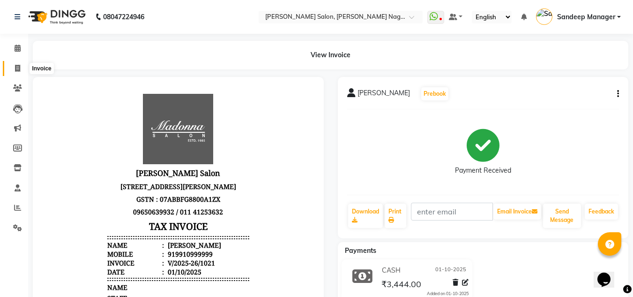
click at [17, 67] on icon at bounding box center [17, 68] width 5 height 7
select select "service"
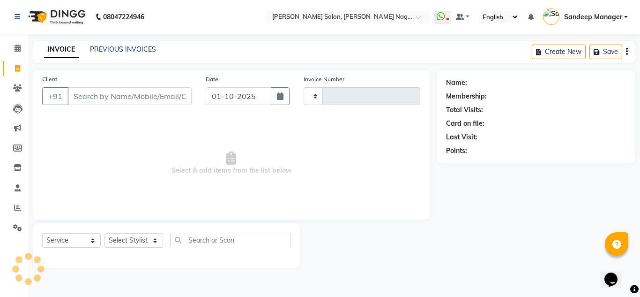
type input "1022"
select select "8641"
click at [145, 50] on link "PREVIOUS INVOICES" at bounding box center [123, 49] width 66 height 8
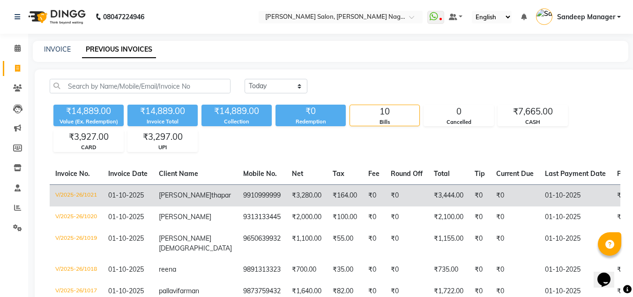
click at [294, 200] on td "₹3,280.00" at bounding box center [306, 195] width 41 height 22
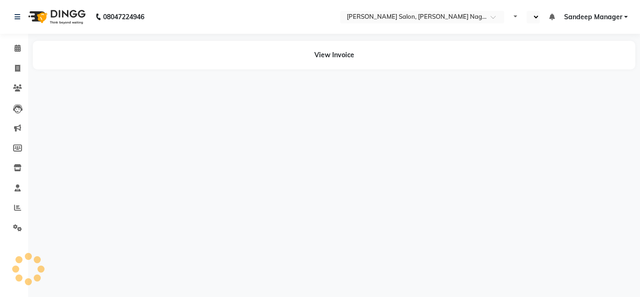
select select "en"
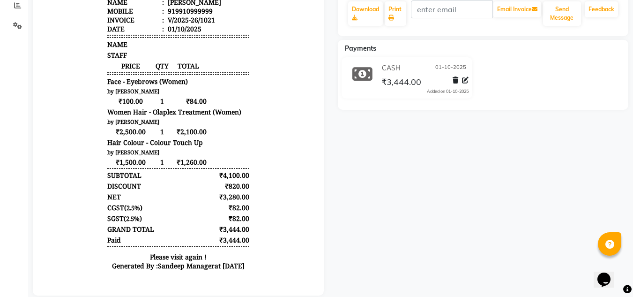
scroll to position [222, 0]
